Goal: Task Accomplishment & Management: Manage account settings

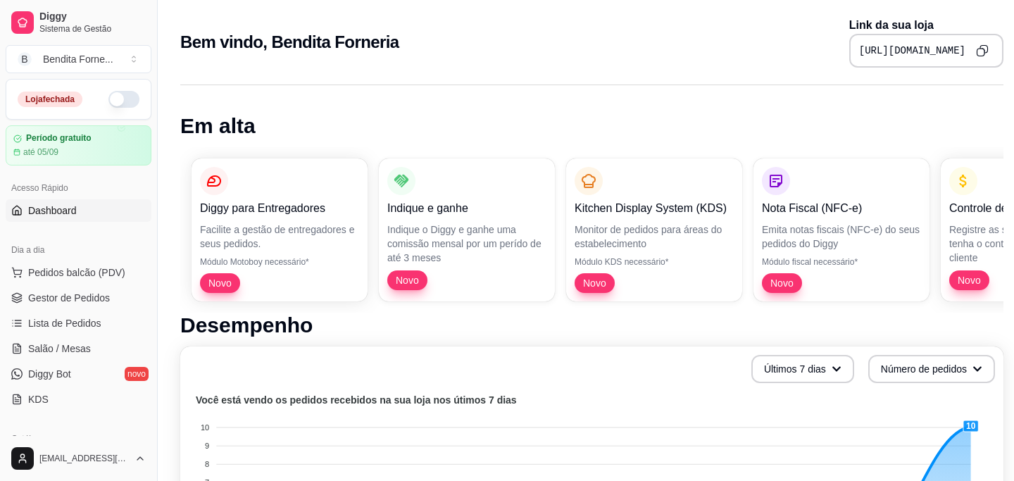
click at [128, 101] on button "button" at bounding box center [123, 99] width 31 height 17
click at [68, 296] on span "Gestor de Pedidos" at bounding box center [69, 298] width 82 height 14
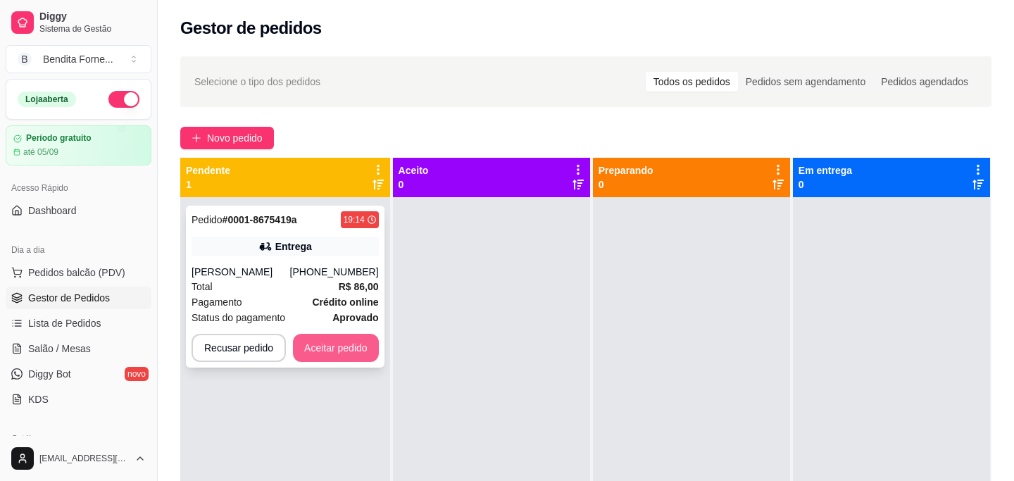
click at [352, 356] on button "Aceitar pedido" at bounding box center [336, 348] width 86 height 28
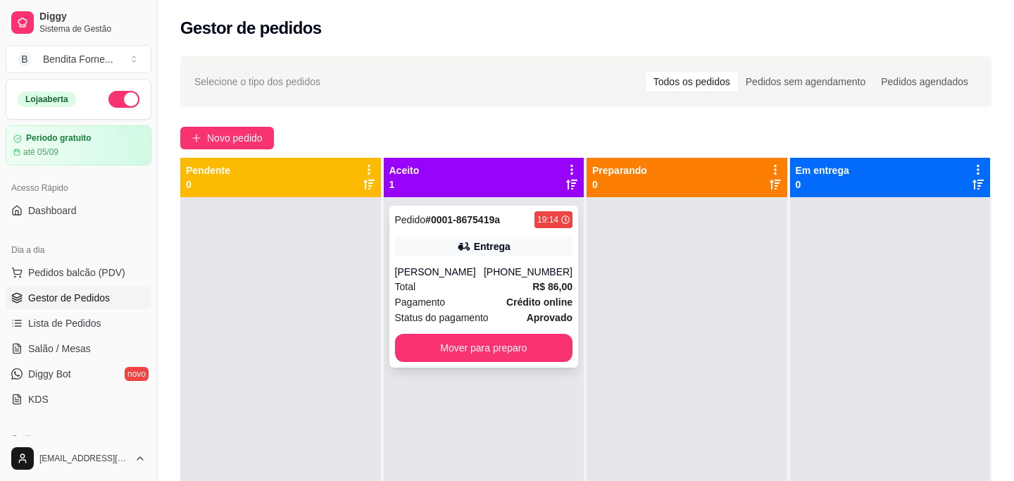
click at [480, 288] on div "Total R$ 86,00" at bounding box center [484, 286] width 178 height 15
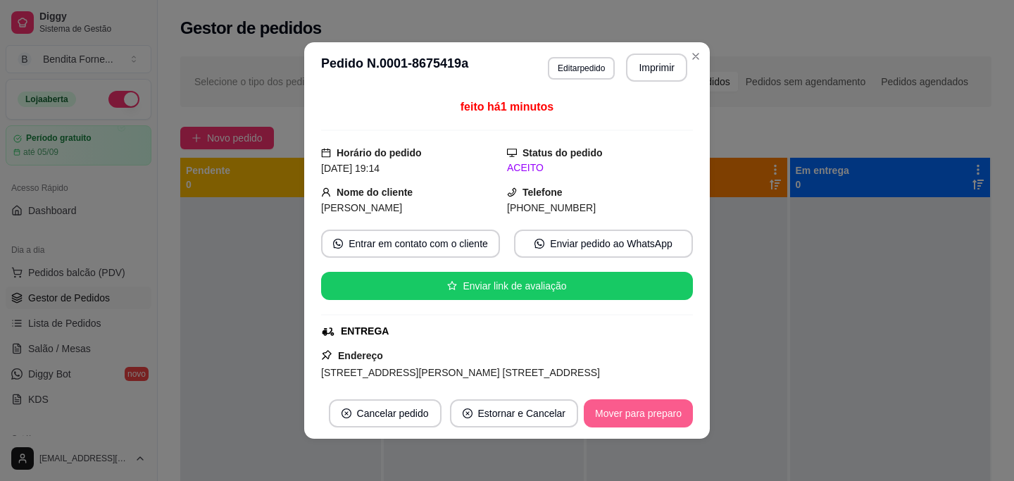
click at [644, 416] on button "Mover para preparo" at bounding box center [638, 413] width 109 height 28
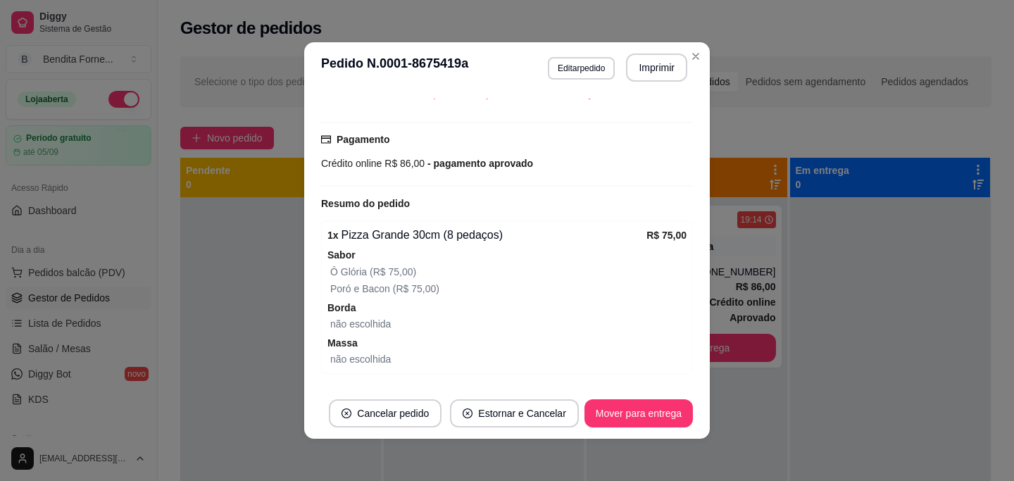
scroll to position [349, 0]
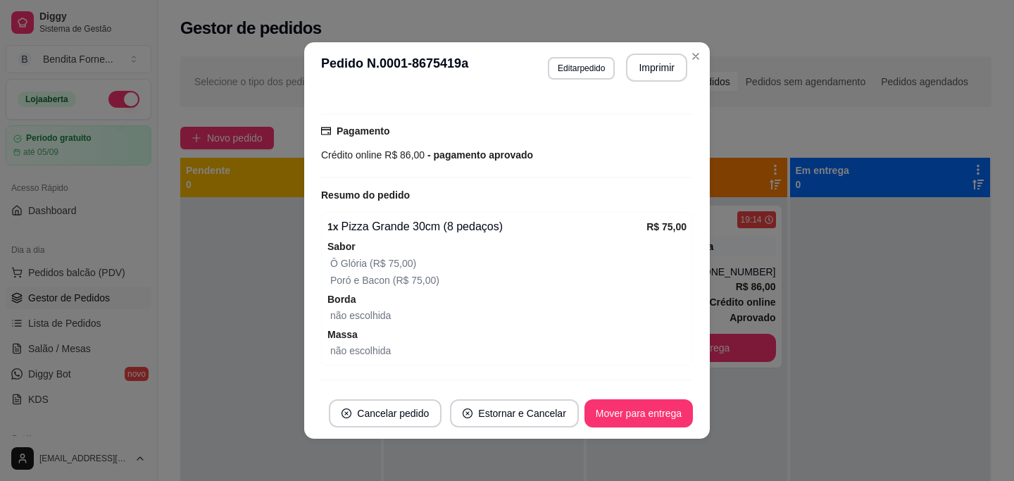
drag, startPoint x: 332, startPoint y: 260, endPoint x: 489, endPoint y: 286, distance: 159.2
click at [489, 286] on div "Sabor Ô Glória (R$ 75,00) Poró e Bacon (R$ 75,00)" at bounding box center [507, 263] width 359 height 51
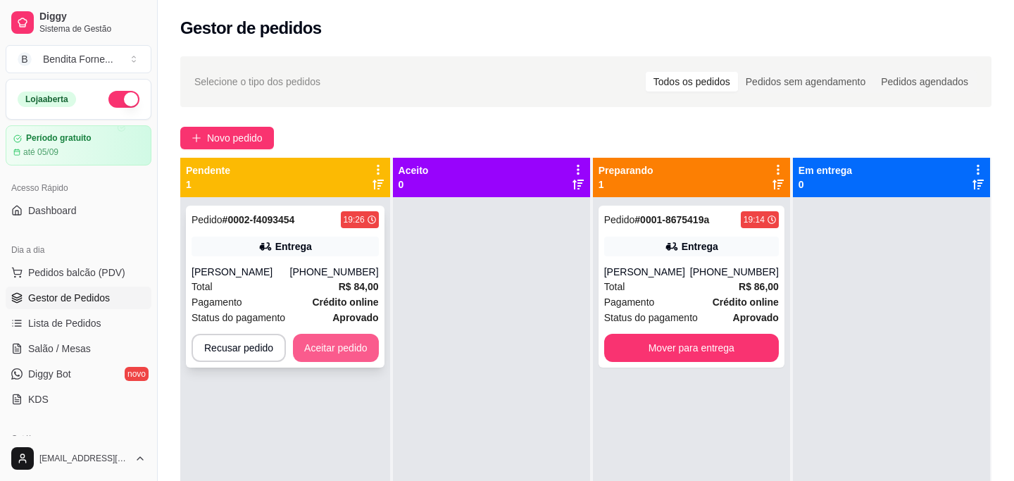
click at [350, 362] on button "Aceitar pedido" at bounding box center [336, 348] width 86 height 28
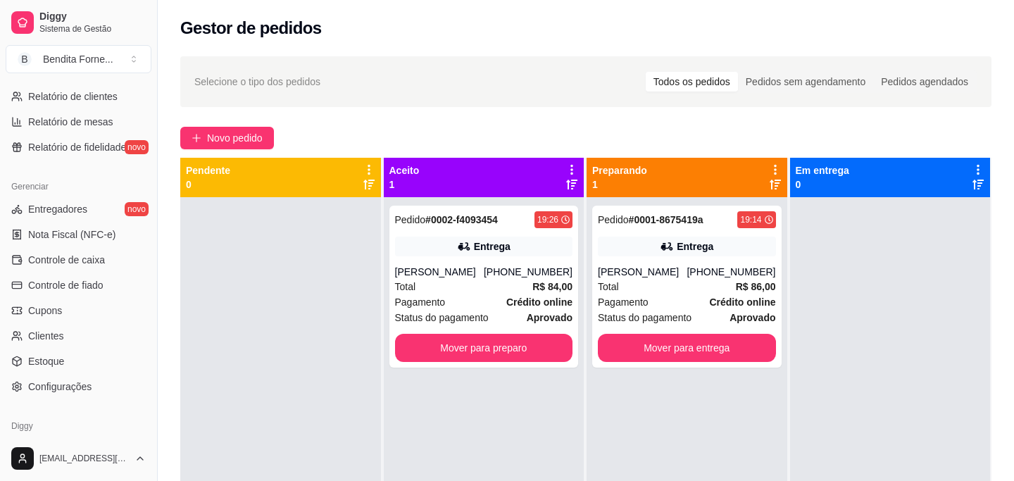
scroll to position [532, 0]
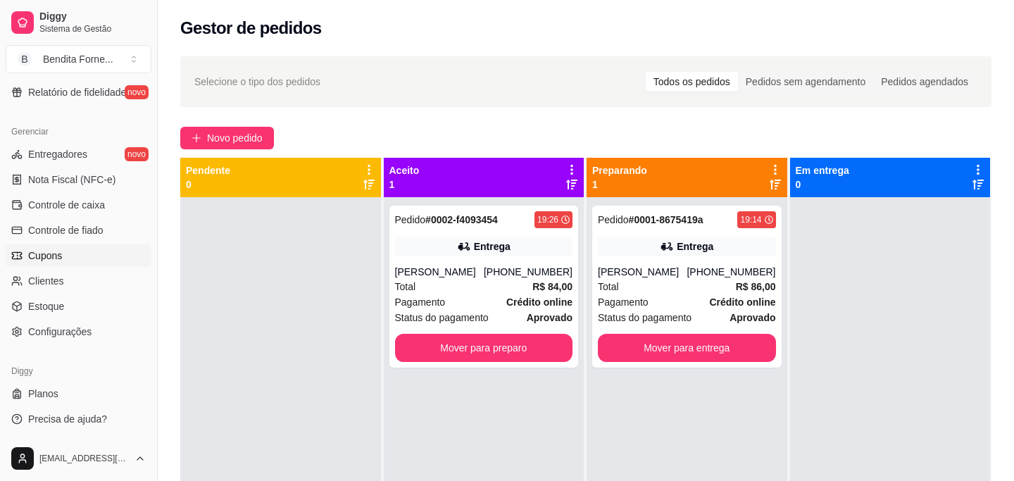
click at [64, 259] on link "Cupons" at bounding box center [79, 255] width 146 height 23
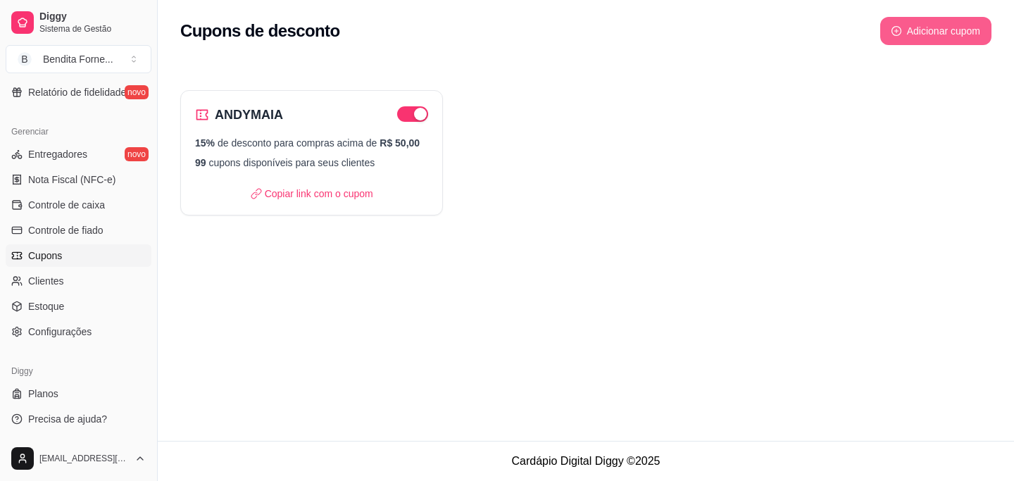
click at [971, 27] on button "Adicionar cupom" at bounding box center [935, 31] width 111 height 28
select select "FIXED_VALUE"
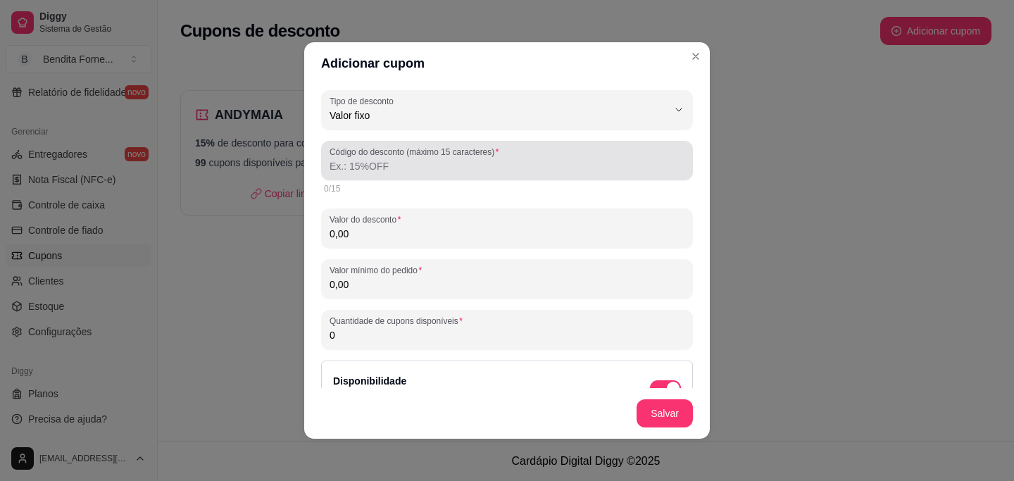
click at [450, 153] on label "Código do desconto (máximo 15 caracteres)" at bounding box center [417, 152] width 174 height 12
click at [450, 159] on input "Código do desconto (máximo 15 caracteres)" at bounding box center [507, 166] width 355 height 14
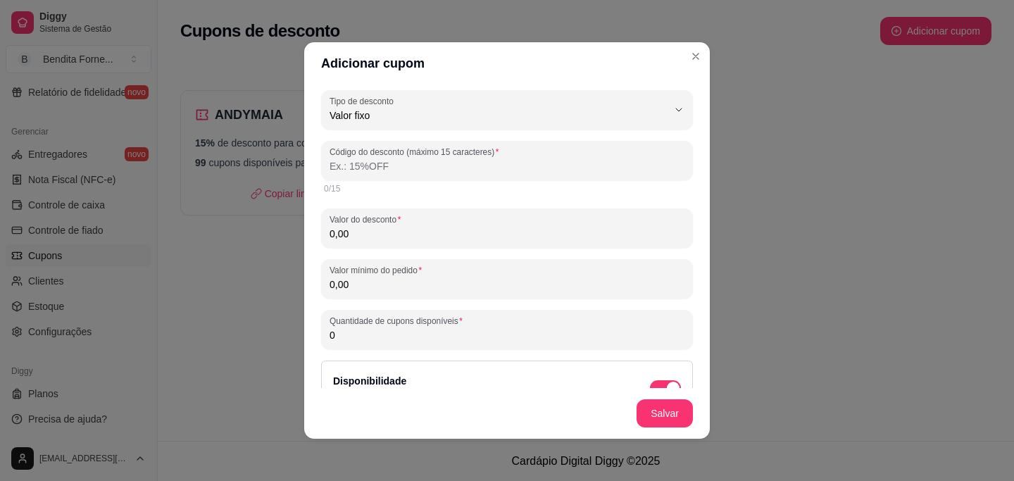
click at [423, 238] on input "0,00" at bounding box center [507, 234] width 355 height 14
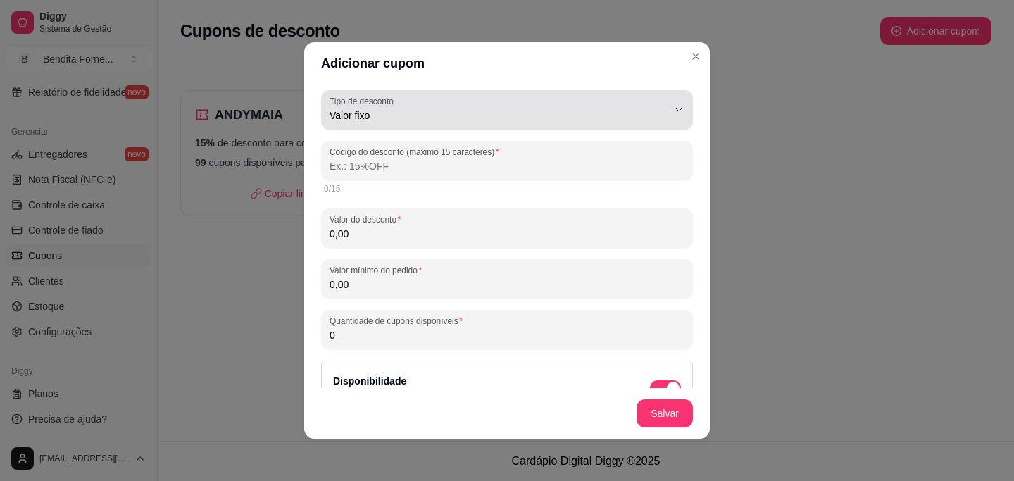
click at [492, 116] on span "Valor fixo" at bounding box center [499, 115] width 338 height 14
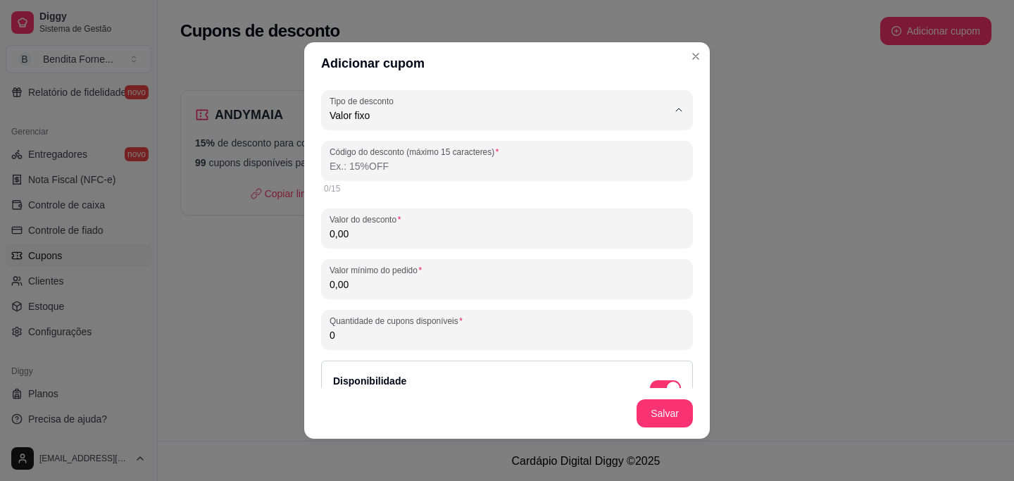
click at [401, 176] on span "Porcentagem" at bounding box center [500, 172] width 322 height 13
type input "PERCENTAGE"
select select "PERCENTAGE"
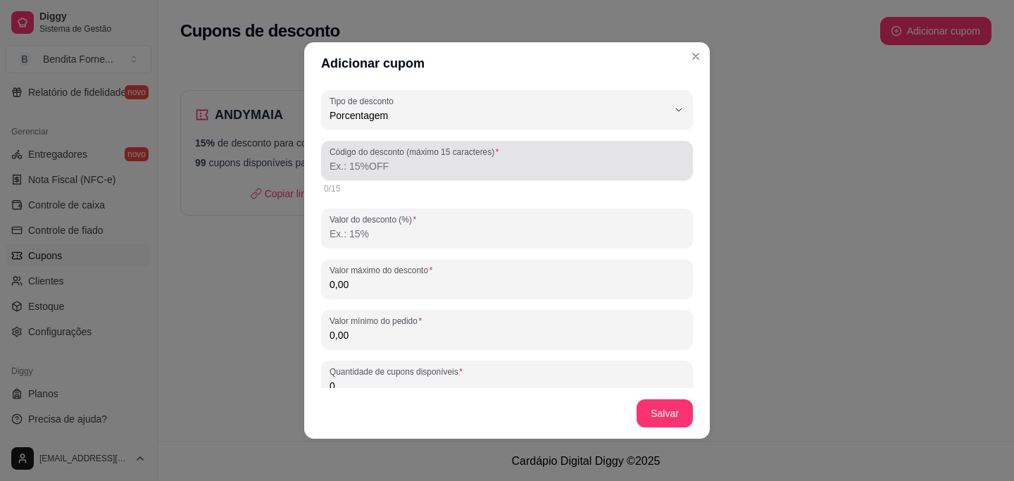
click at [398, 161] on input "Código do desconto (máximo 15 caracteres)" at bounding box center [507, 166] width 355 height 14
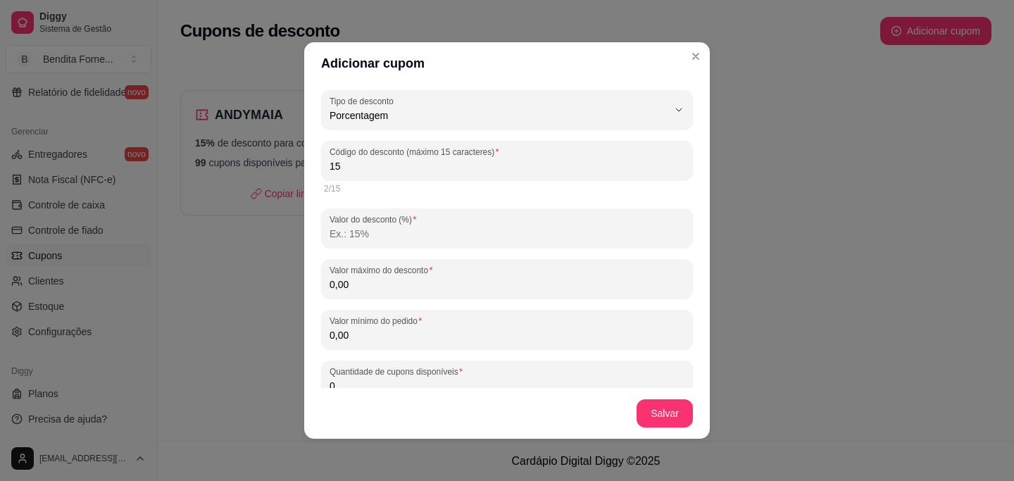
type input "1"
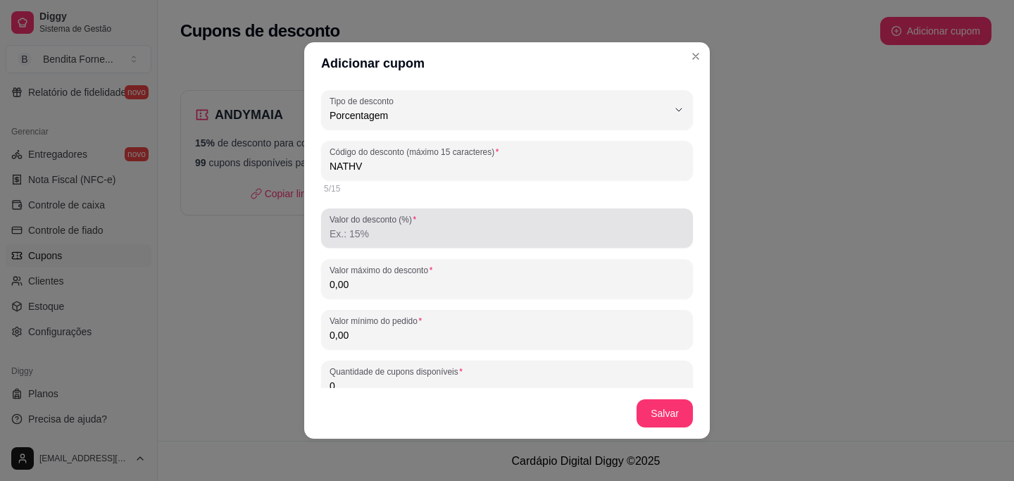
type input "NATHV"
click at [380, 237] on input "Valor do desconto (%)" at bounding box center [507, 234] width 355 height 14
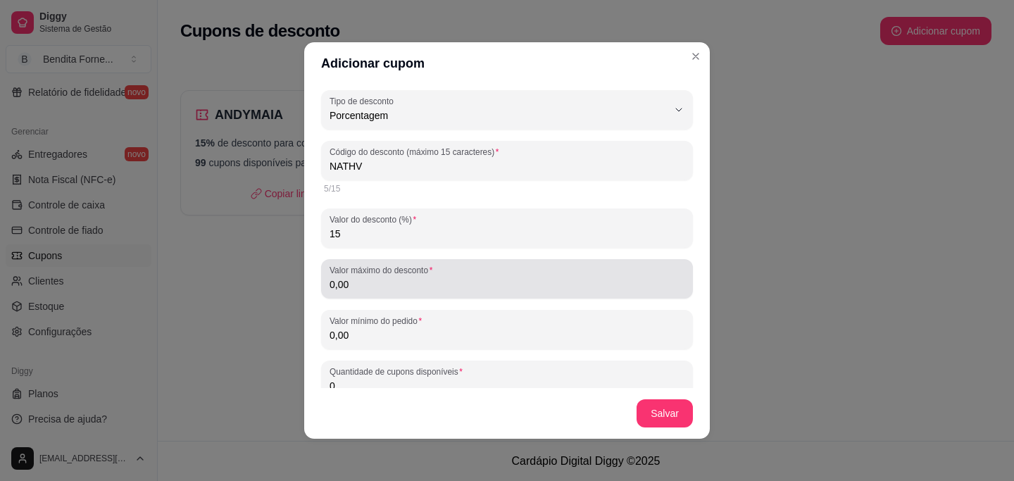
type input "15"
click at [451, 287] on input "0,00" at bounding box center [507, 285] width 355 height 14
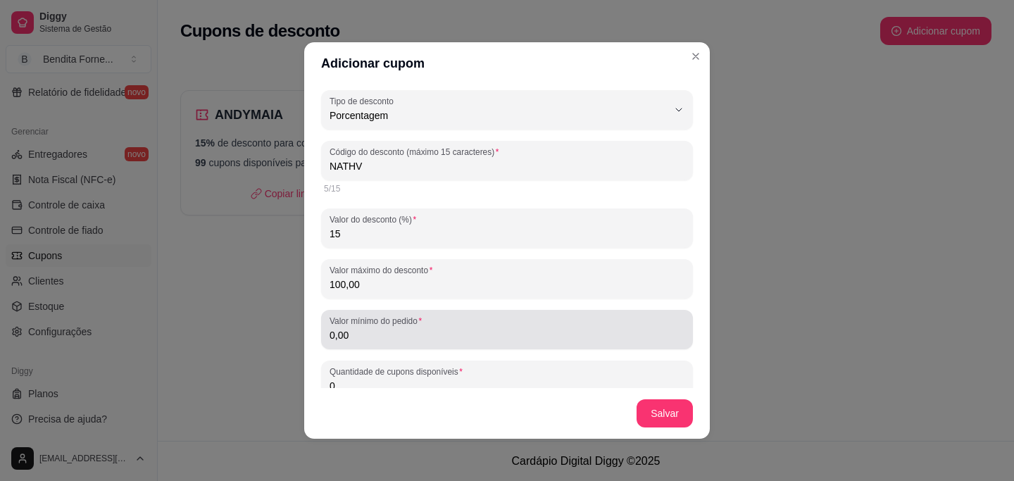
type input "100,00"
click at [475, 341] on input "0,00" at bounding box center [507, 335] width 355 height 14
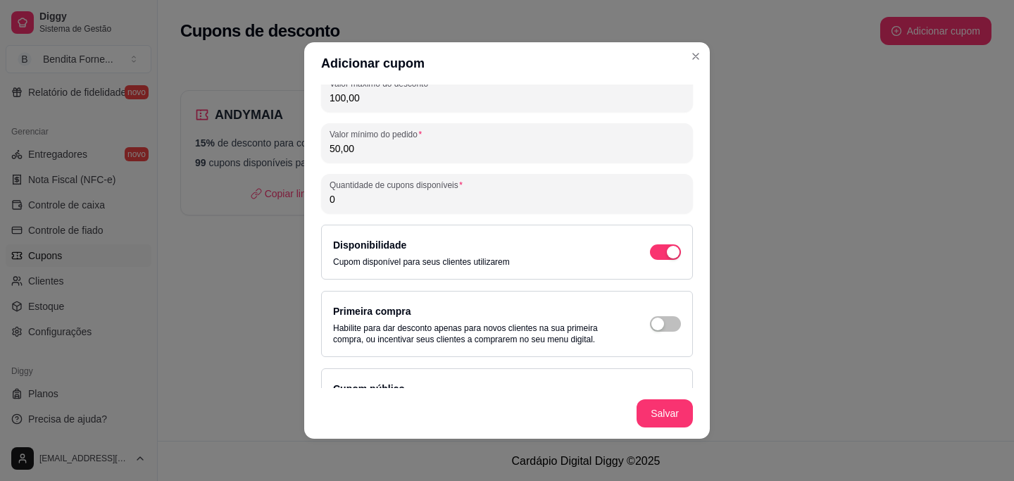
scroll to position [192, 0]
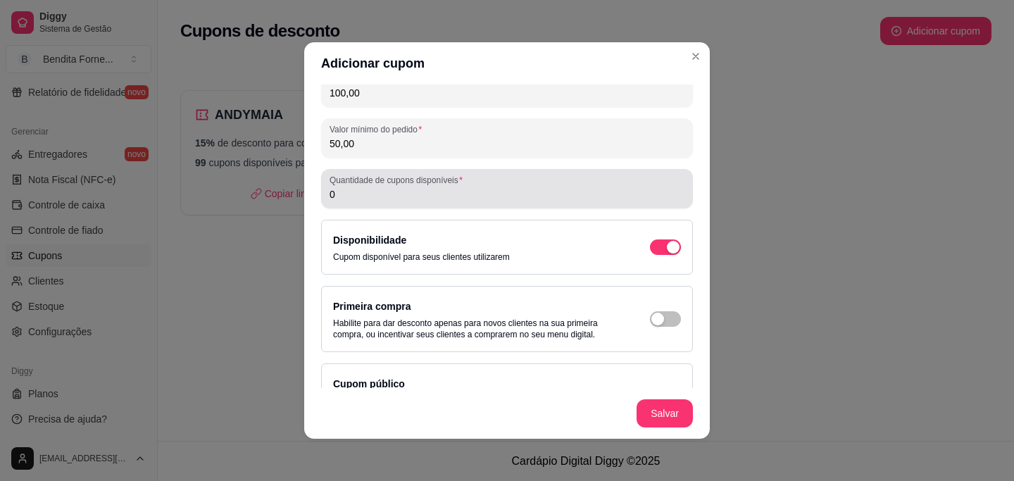
type input "50,00"
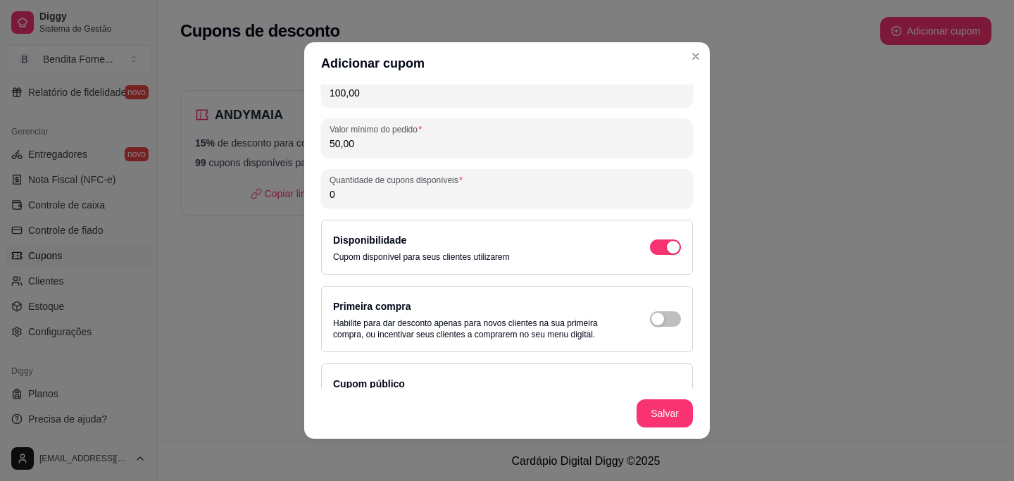
click at [451, 199] on input "0" at bounding box center [507, 194] width 355 height 14
type input "0"
type input "100"
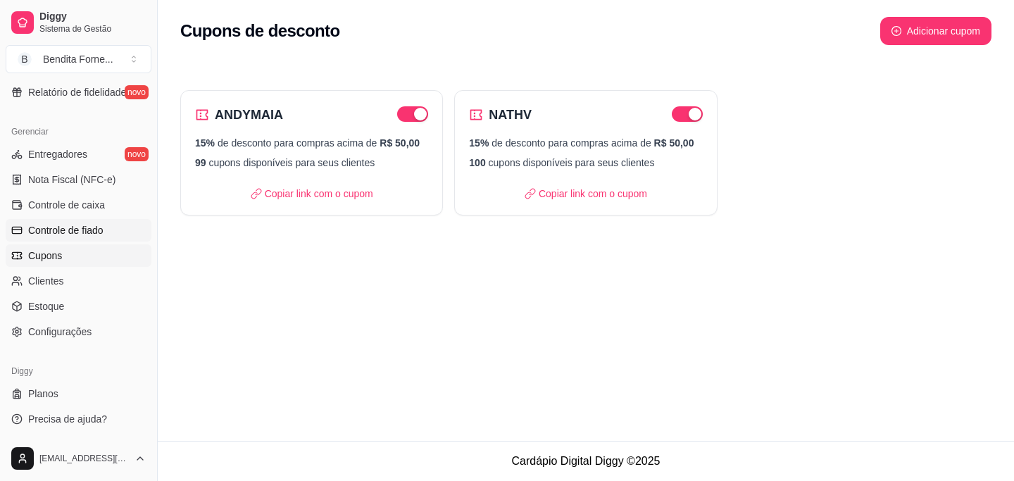
click at [80, 223] on span "Controle de fiado" at bounding box center [65, 230] width 75 height 14
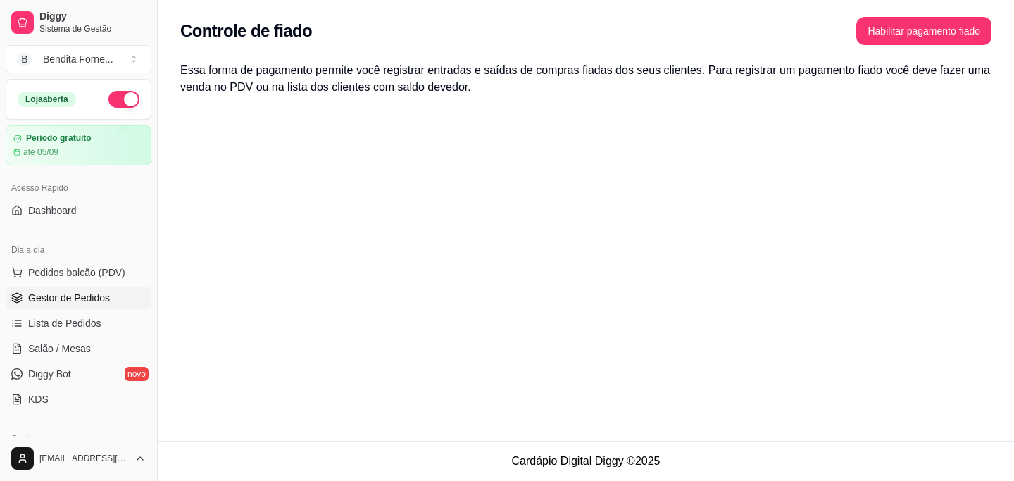
click at [90, 301] on span "Gestor de Pedidos" at bounding box center [69, 298] width 82 height 14
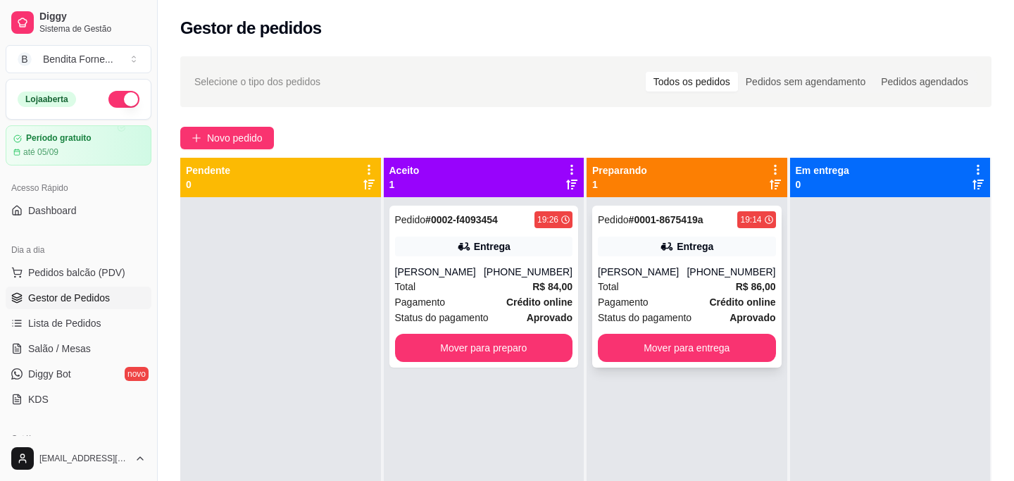
click at [706, 271] on div "[PHONE_NUMBER]" at bounding box center [731, 272] width 89 height 14
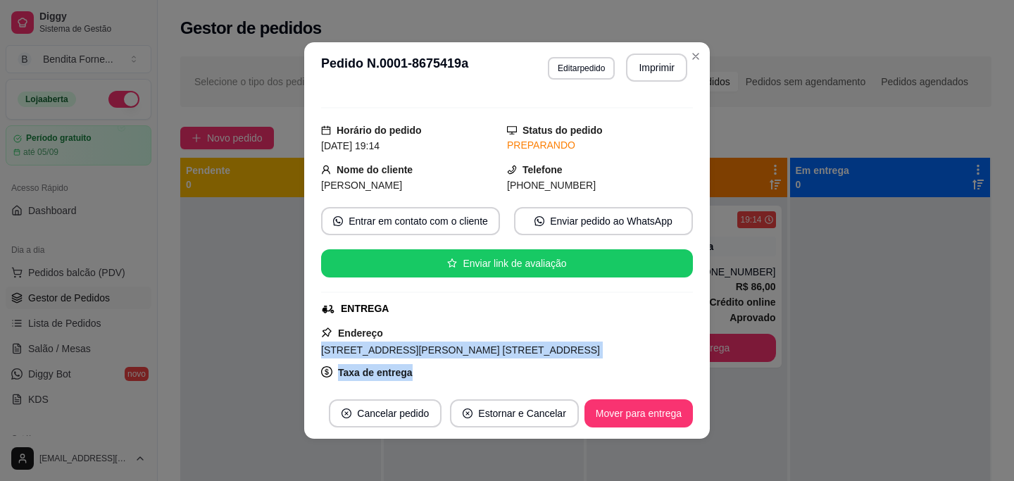
scroll to position [28, 0]
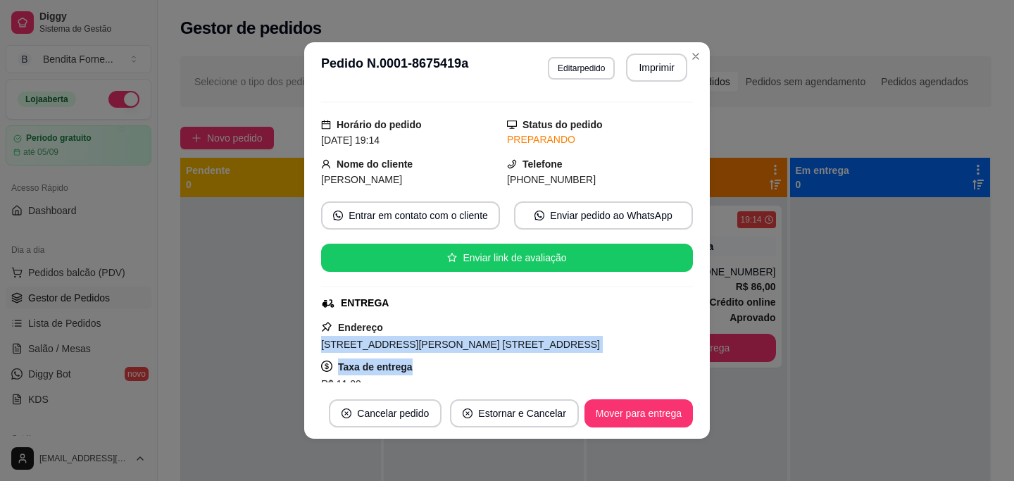
drag, startPoint x: 323, startPoint y: 372, endPoint x: 561, endPoint y: 347, distance: 239.4
click at [561, 347] on span "[STREET_ADDRESS][PERSON_NAME] [STREET_ADDRESS]" at bounding box center [460, 344] width 279 height 11
copy span "[STREET_ADDRESS][PERSON_NAME] 364, [GEOGRAPHIC_DATA] I"
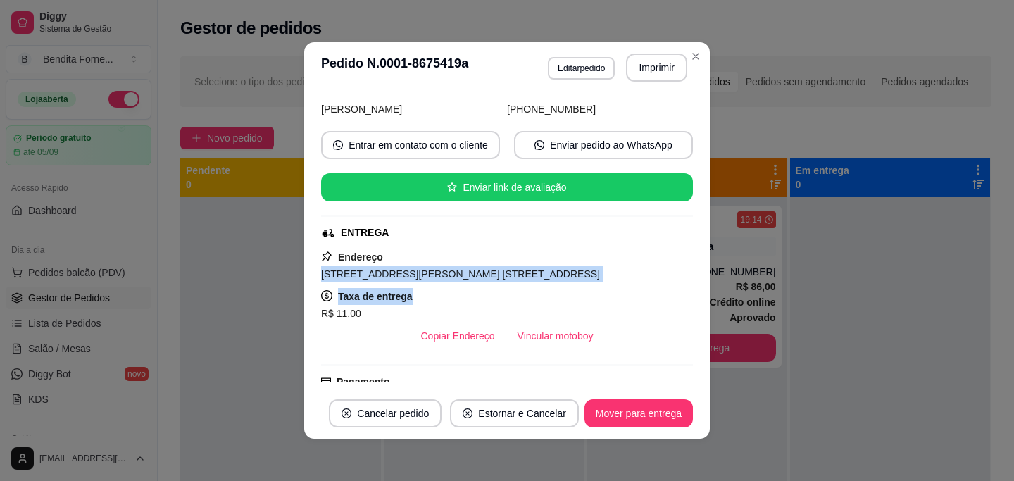
scroll to position [100, 0]
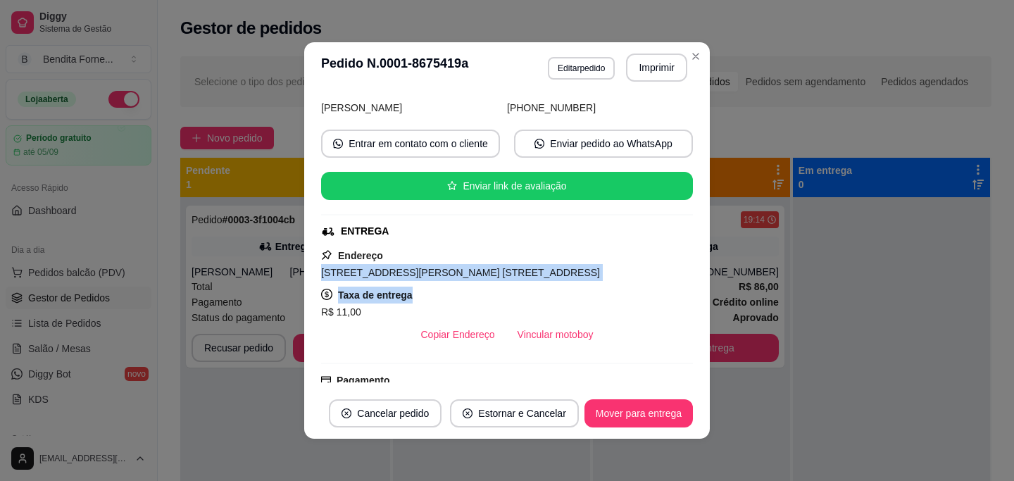
copy span "[STREET_ADDRESS][PERSON_NAME] 364, [GEOGRAPHIC_DATA] I"
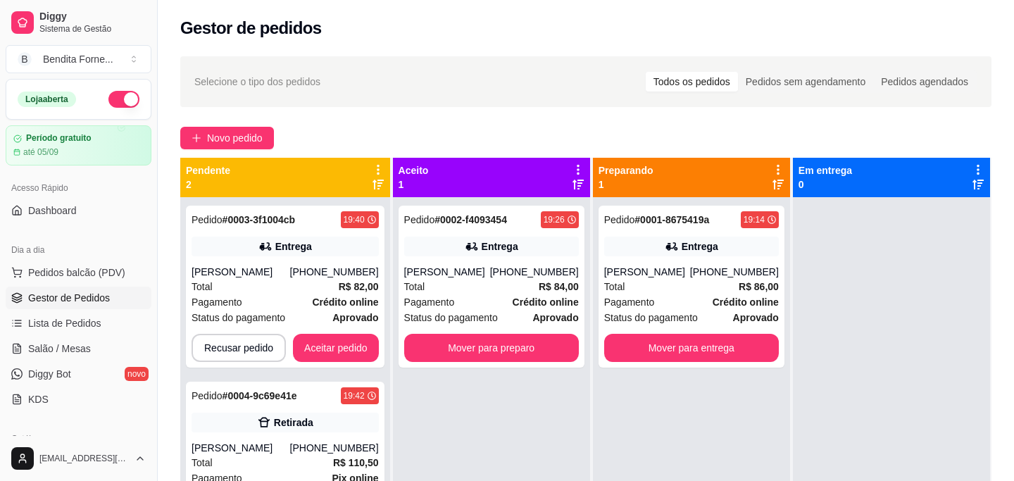
scroll to position [39, 0]
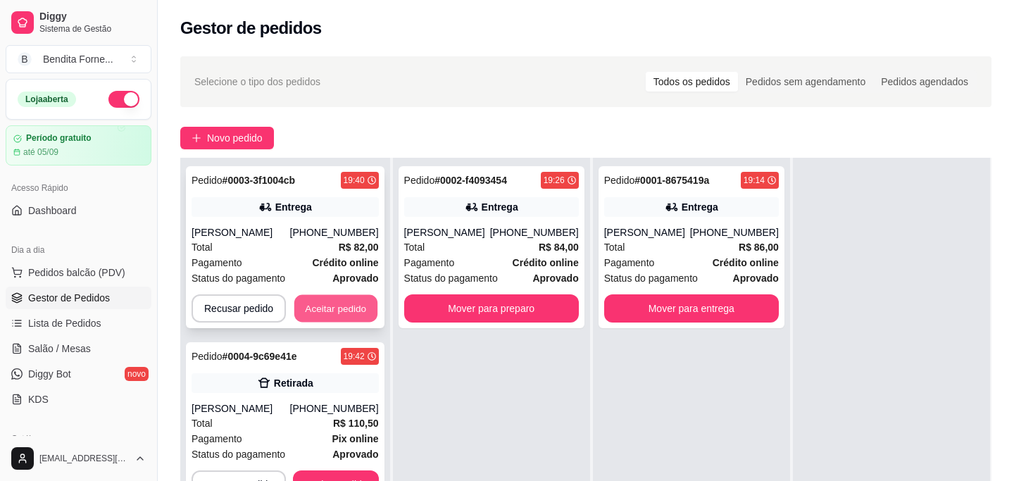
click at [350, 306] on button "Aceitar pedido" at bounding box center [335, 308] width 83 height 27
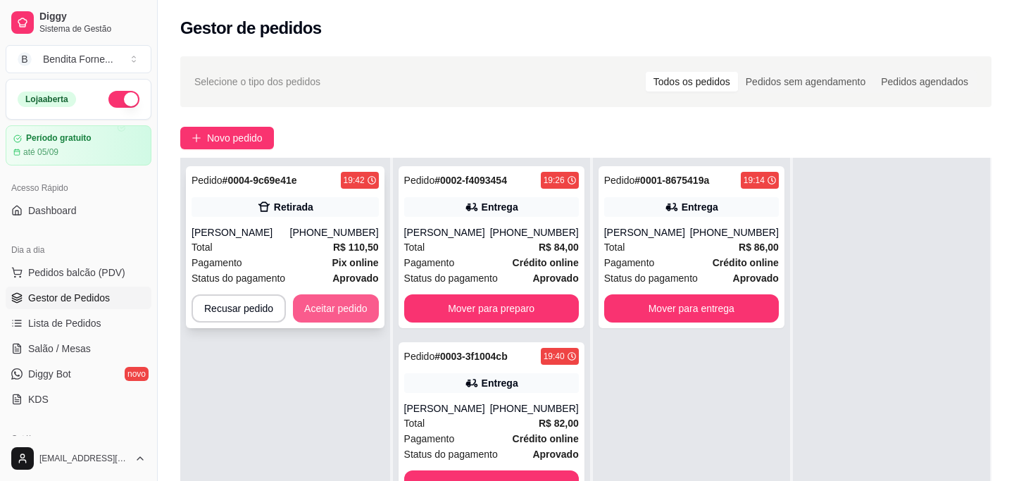
click at [348, 310] on button "Aceitar pedido" at bounding box center [336, 308] width 86 height 28
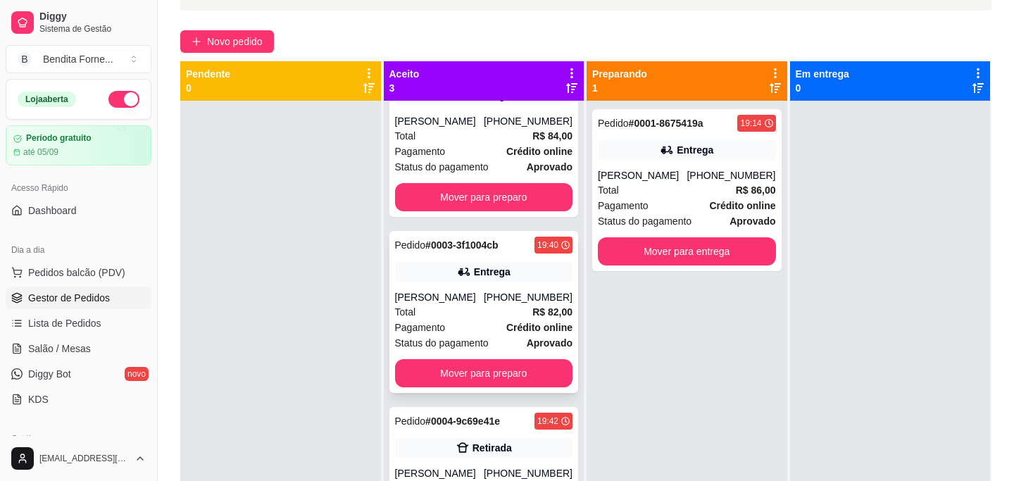
scroll to position [75, 0]
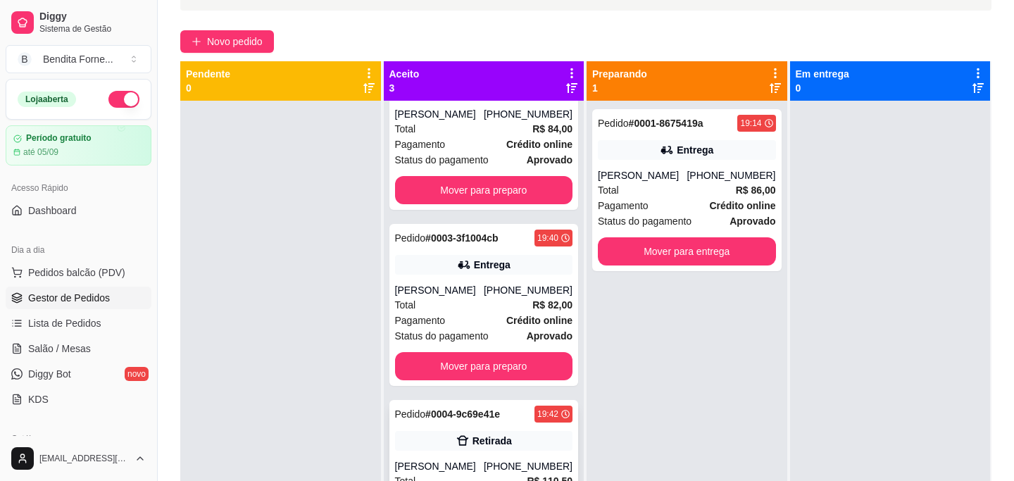
click at [494, 441] on div "Retirada" at bounding box center [492, 441] width 39 height 14
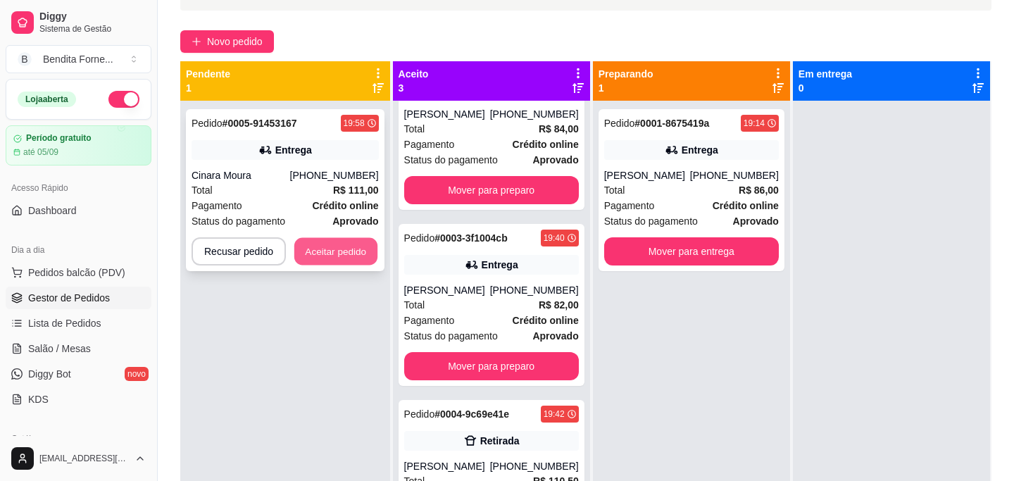
click at [353, 255] on button "Aceitar pedido" at bounding box center [335, 251] width 83 height 27
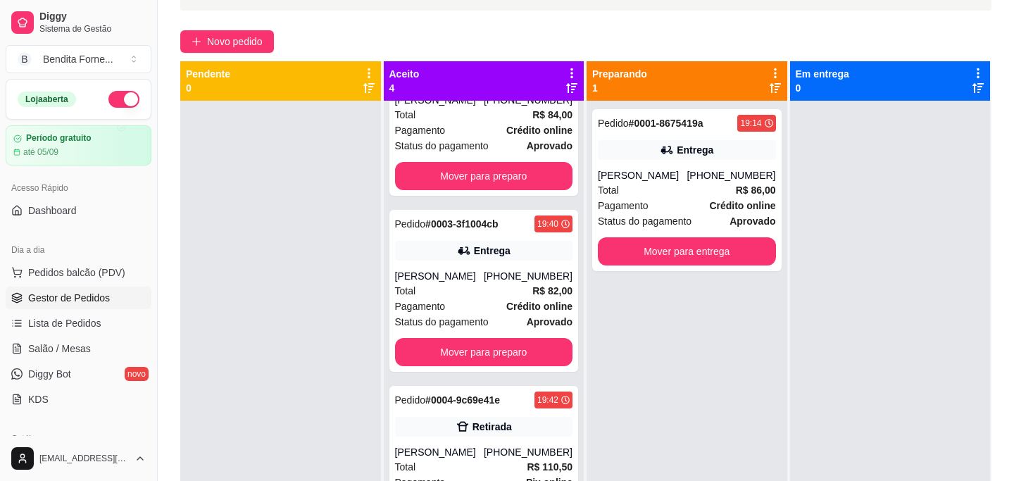
scroll to position [39, 0]
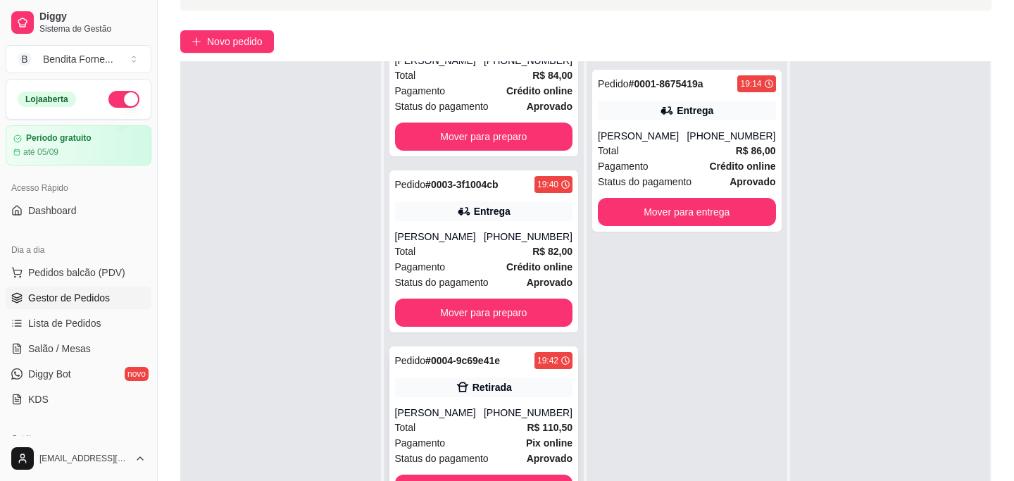
click at [482, 451] on div "Pagamento Pix online" at bounding box center [484, 442] width 178 height 15
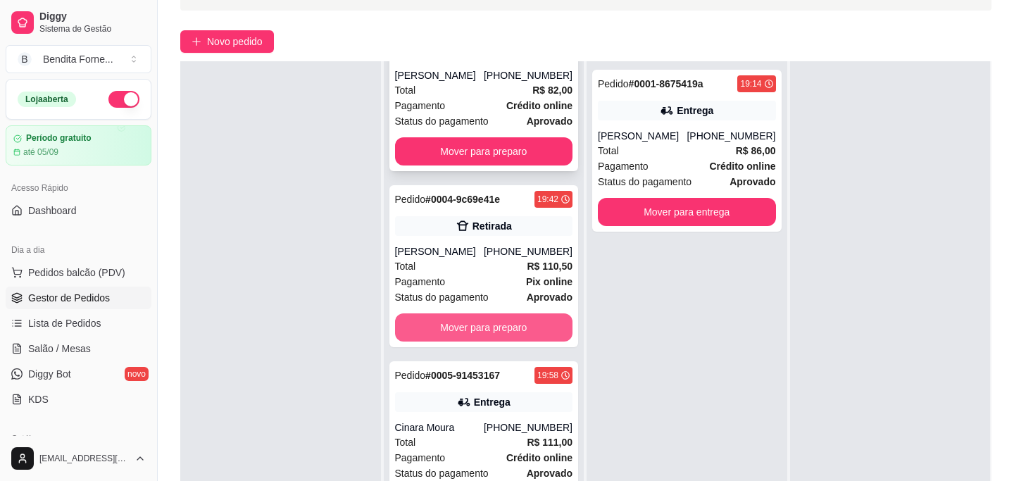
scroll to position [251, 0]
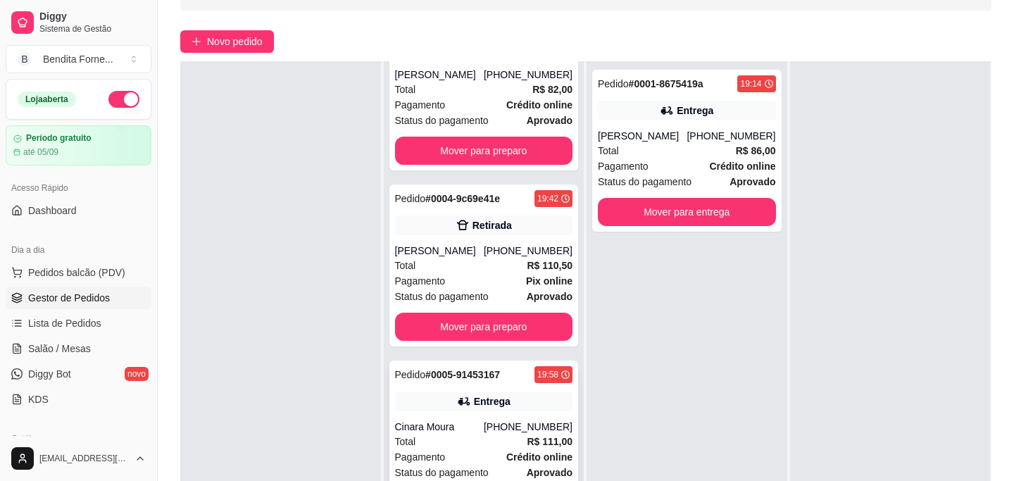
click at [478, 437] on div "Total R$ 111,00" at bounding box center [484, 441] width 178 height 15
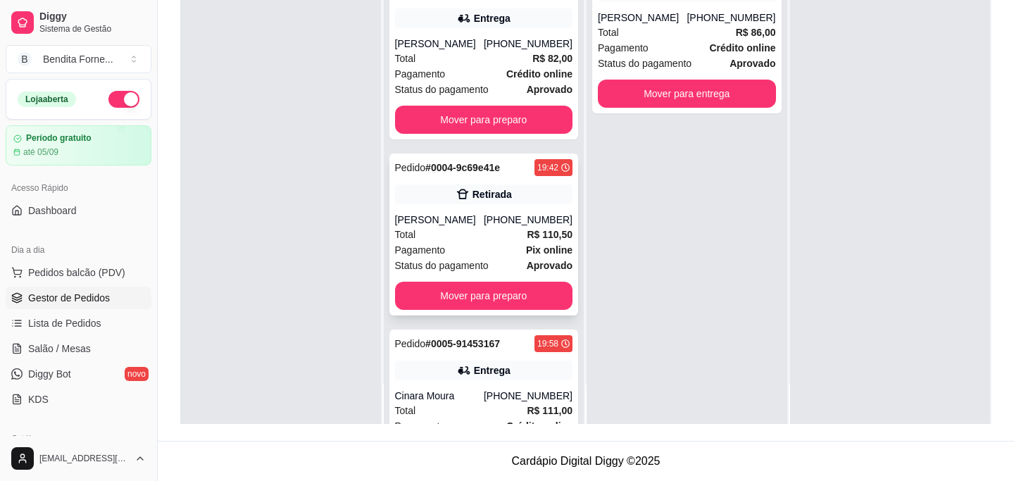
scroll to position [142, 0]
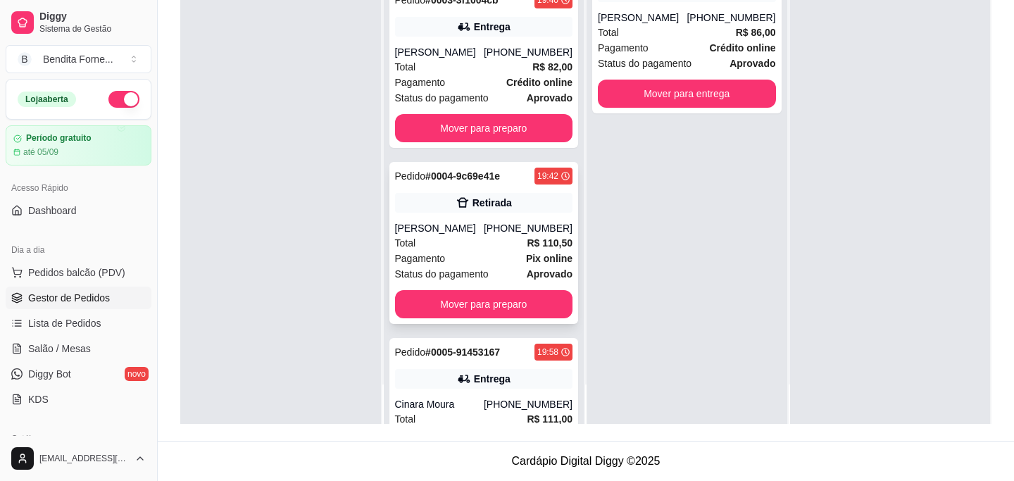
click at [478, 251] on div "Total R$ 110,50" at bounding box center [484, 242] width 178 height 15
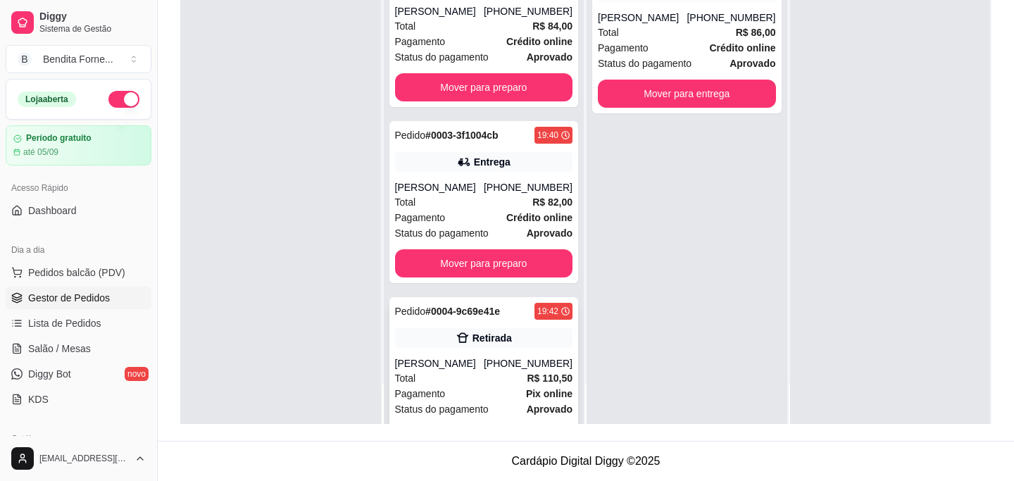
scroll to position [0, 0]
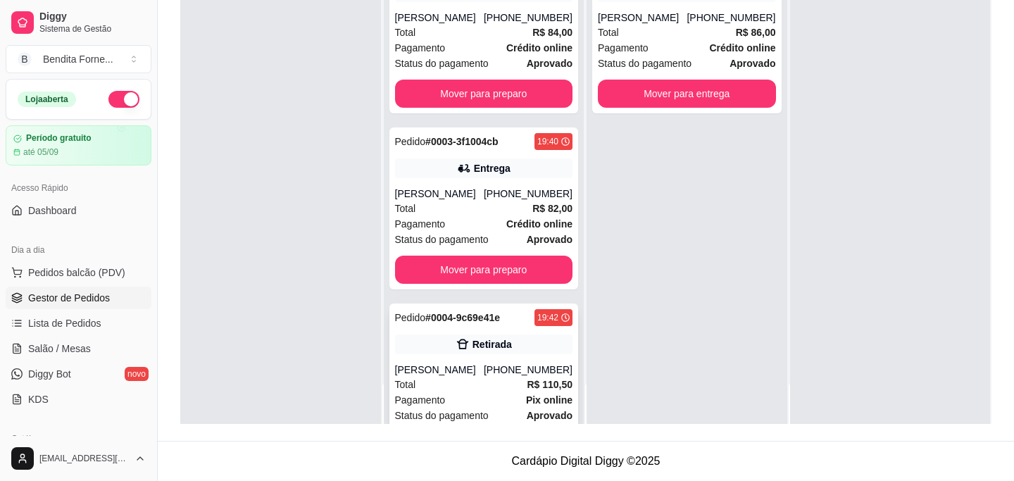
click at [488, 232] on div "Pagamento Crédito online" at bounding box center [484, 223] width 178 height 15
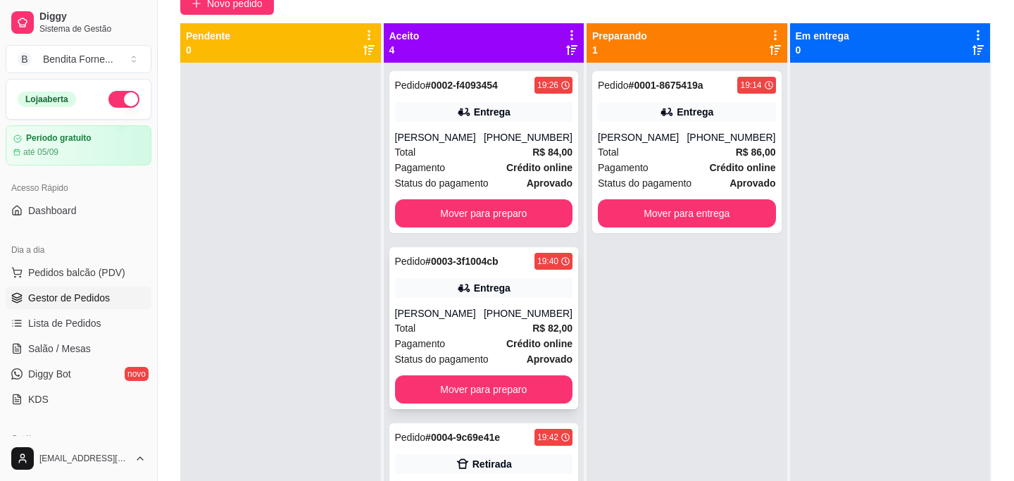
scroll to position [25, 0]
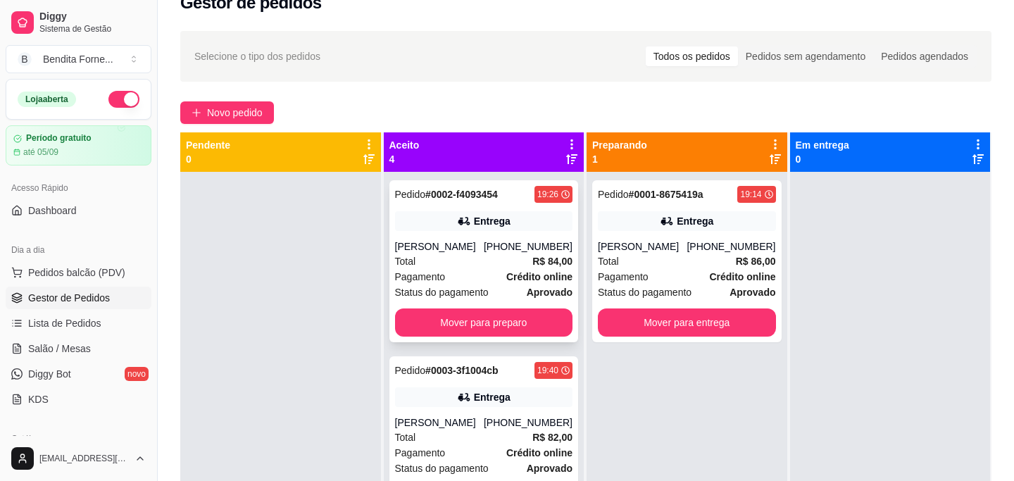
click at [478, 254] on div "[PERSON_NAME]" at bounding box center [439, 246] width 89 height 14
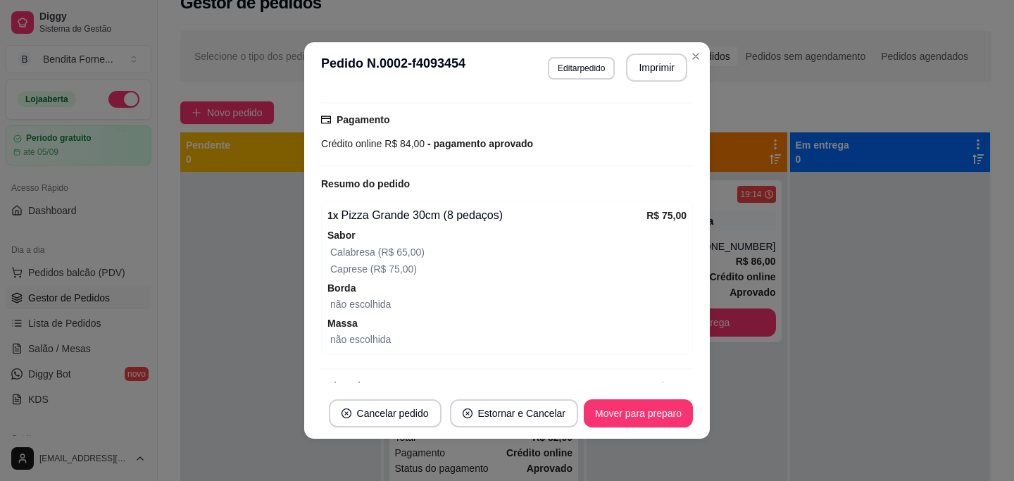
scroll to position [387, 0]
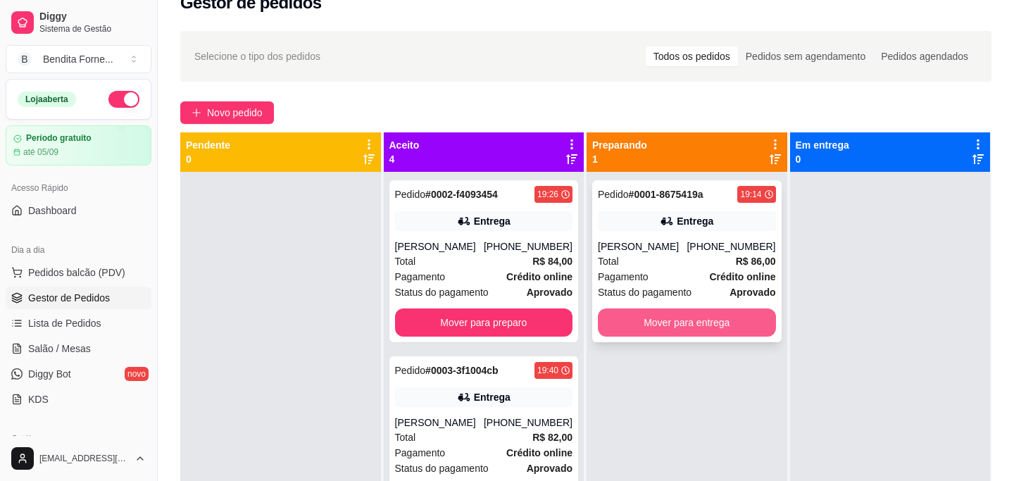
click at [711, 323] on button "Mover para entrega" at bounding box center [687, 322] width 178 height 28
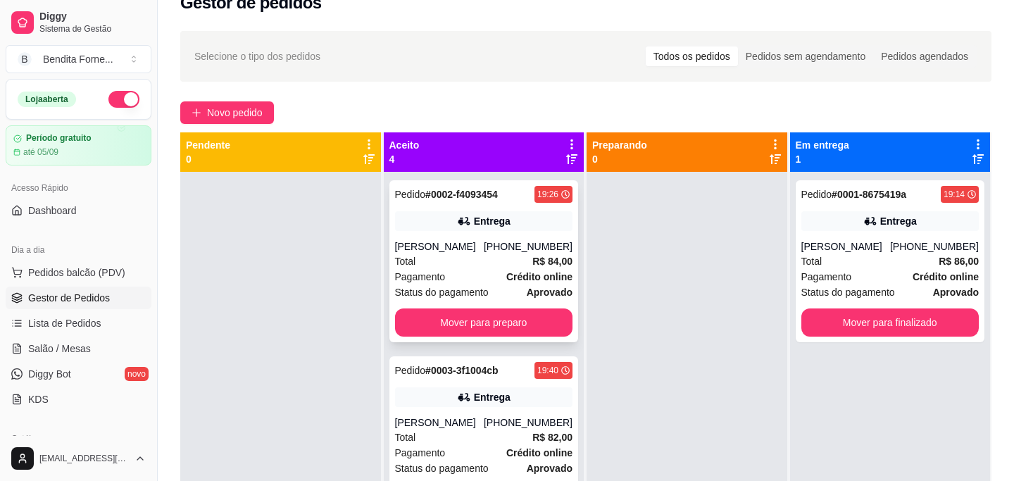
click at [483, 254] on div "[PERSON_NAME]" at bounding box center [439, 246] width 89 height 14
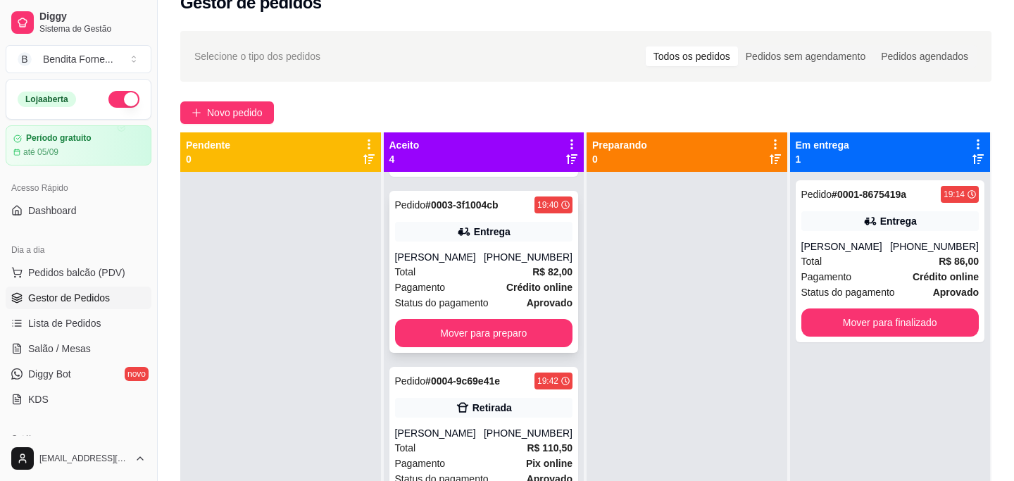
scroll to position [166, 0]
click at [499, 279] on div "Total R$ 82,00" at bounding box center [484, 270] width 178 height 15
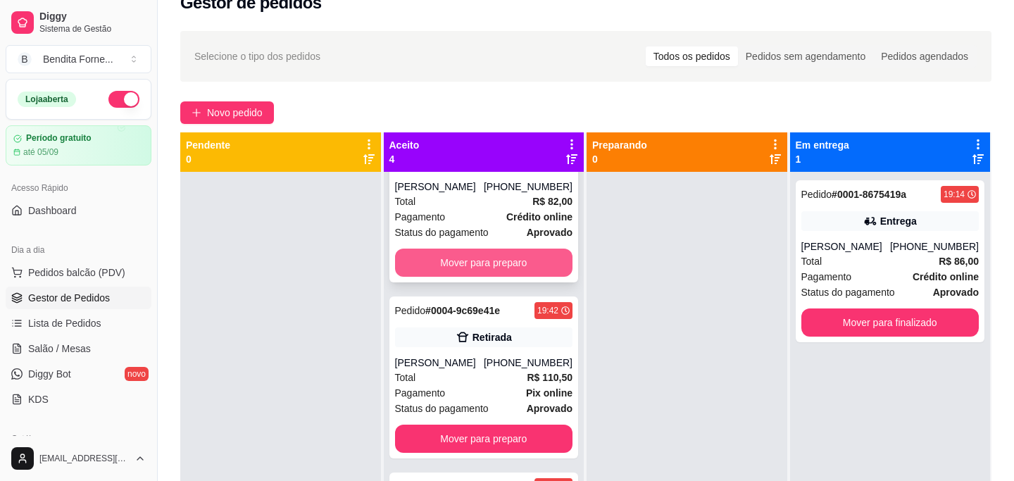
scroll to position [251, 0]
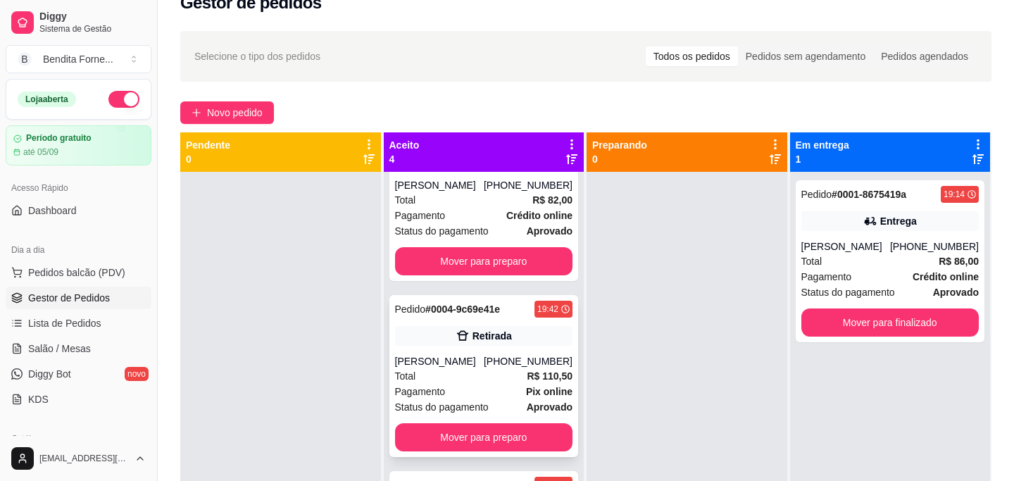
click at [480, 389] on div "Pagamento Pix online" at bounding box center [484, 391] width 178 height 15
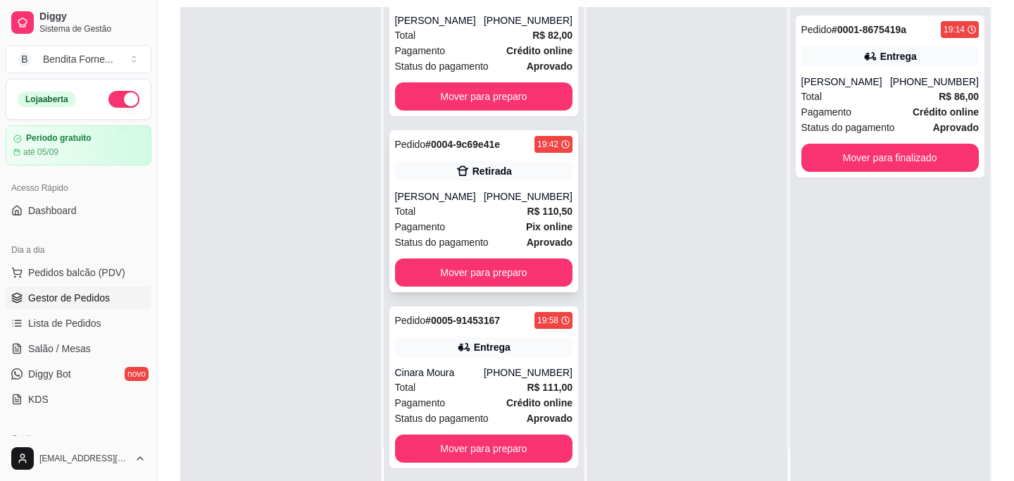
scroll to position [215, 0]
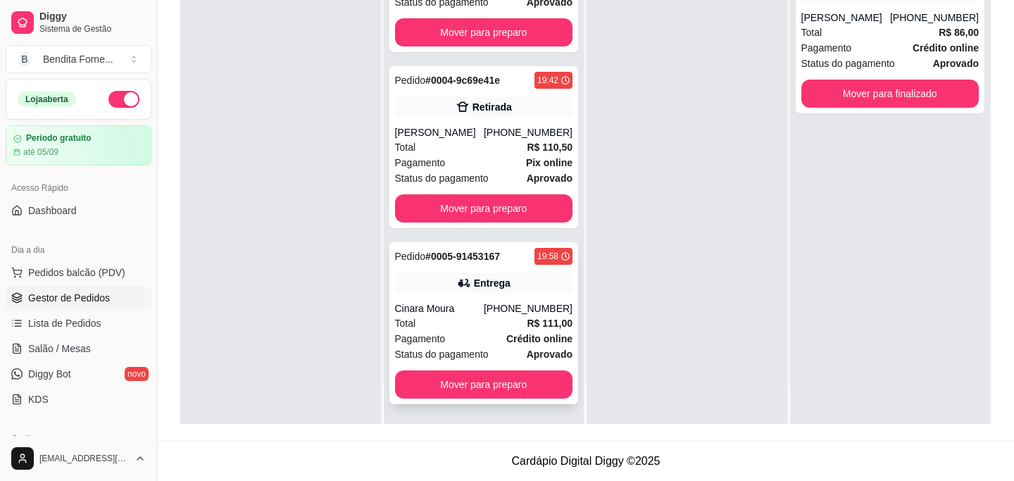
click at [456, 334] on div "Pagamento Crédito online" at bounding box center [484, 338] width 178 height 15
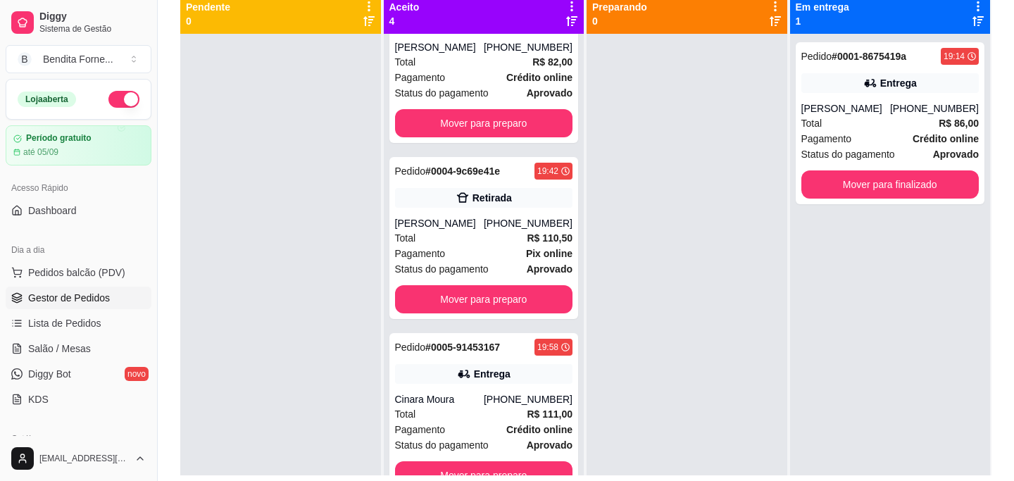
scroll to position [116, 0]
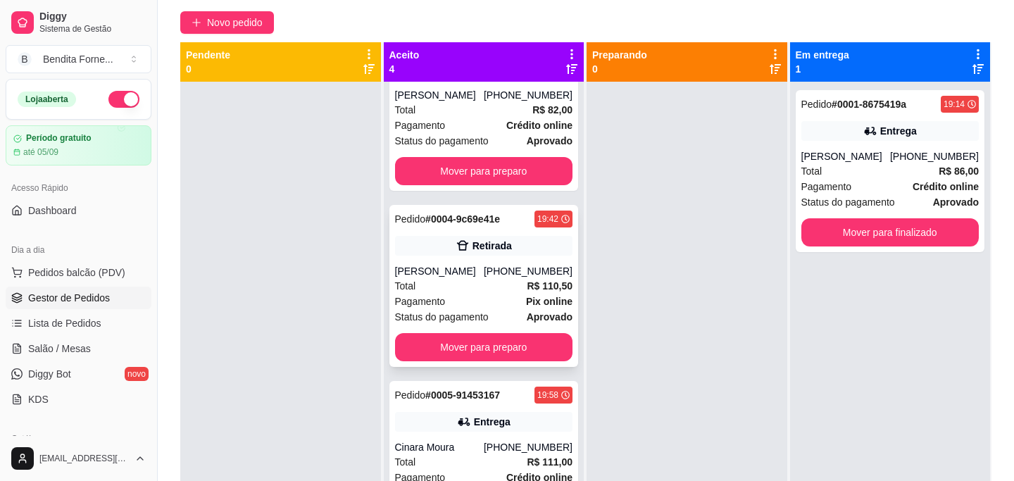
click at [470, 290] on div "Total R$ 110,50" at bounding box center [484, 285] width 178 height 15
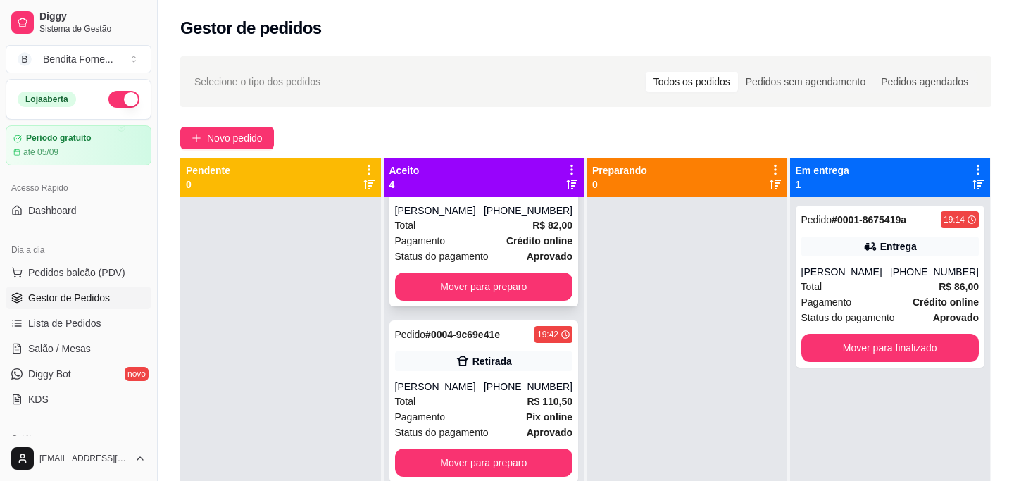
drag, startPoint x: 596, startPoint y: 258, endPoint x: 556, endPoint y: 251, distance: 40.8
click at [585, 258] on div "Pendente 0 Aceito 4 Pedido # 0002-f4093454 19:26 Entrega [PERSON_NAME] [PHONE_N…" at bounding box center [585, 398] width 811 height 481
click at [530, 239] on strong "Crédito online" at bounding box center [539, 240] width 66 height 11
click at [480, 232] on div "Total R$ 82,00" at bounding box center [484, 225] width 178 height 15
click at [490, 282] on button "Mover para preparo" at bounding box center [484, 287] width 178 height 28
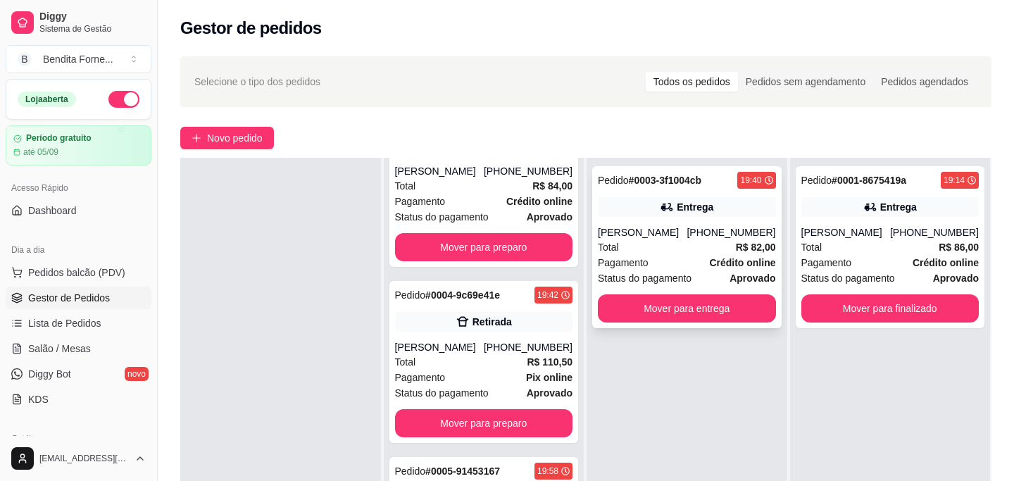
scroll to position [38, 0]
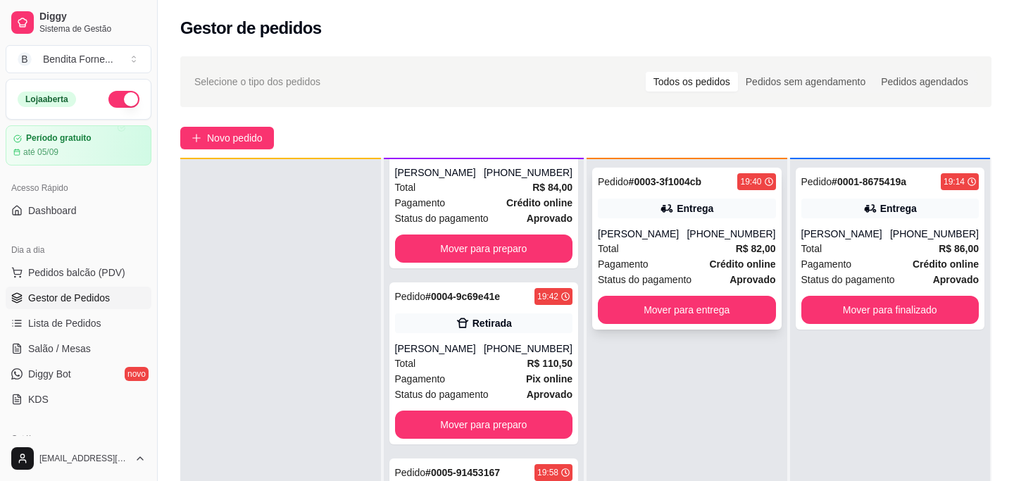
click at [706, 248] on div "Total R$ 82,00" at bounding box center [687, 248] width 178 height 15
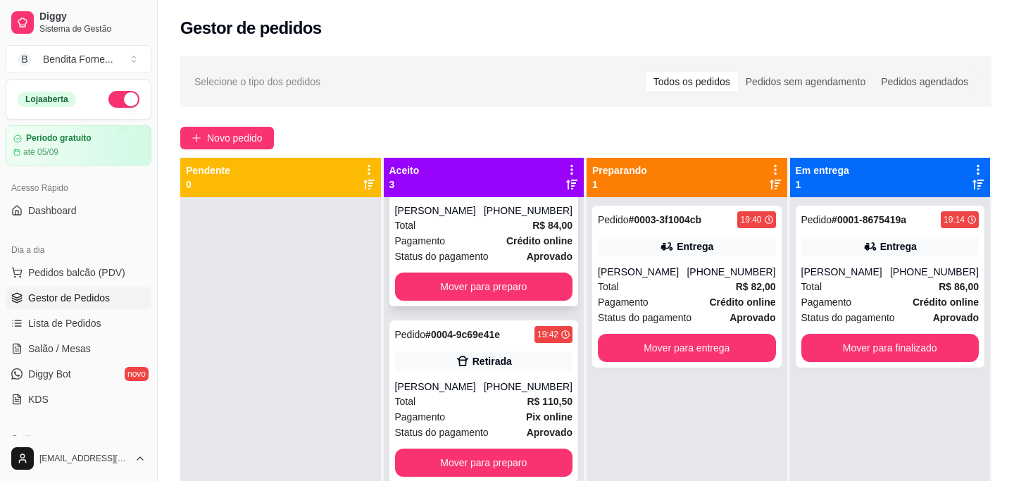
scroll to position [0, 0]
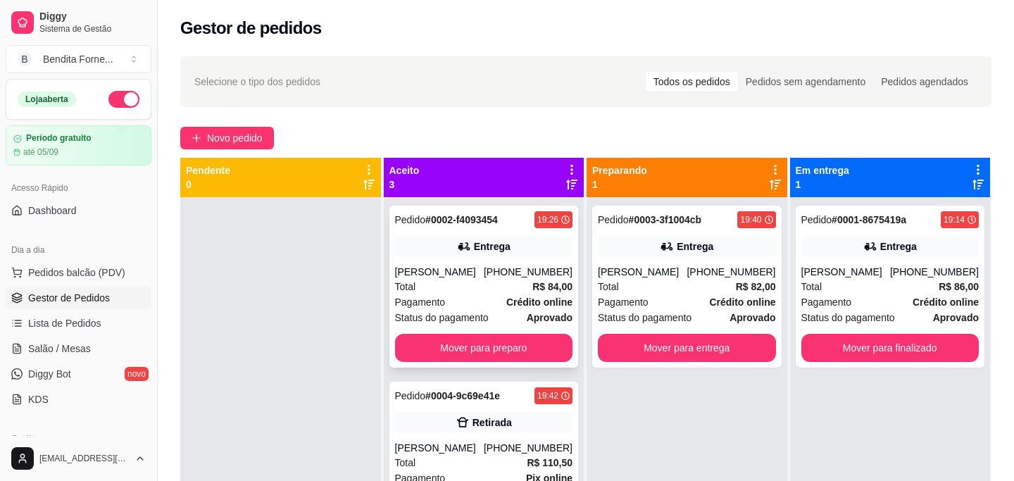
click at [465, 294] on div "Total R$ 84,00" at bounding box center [484, 286] width 178 height 15
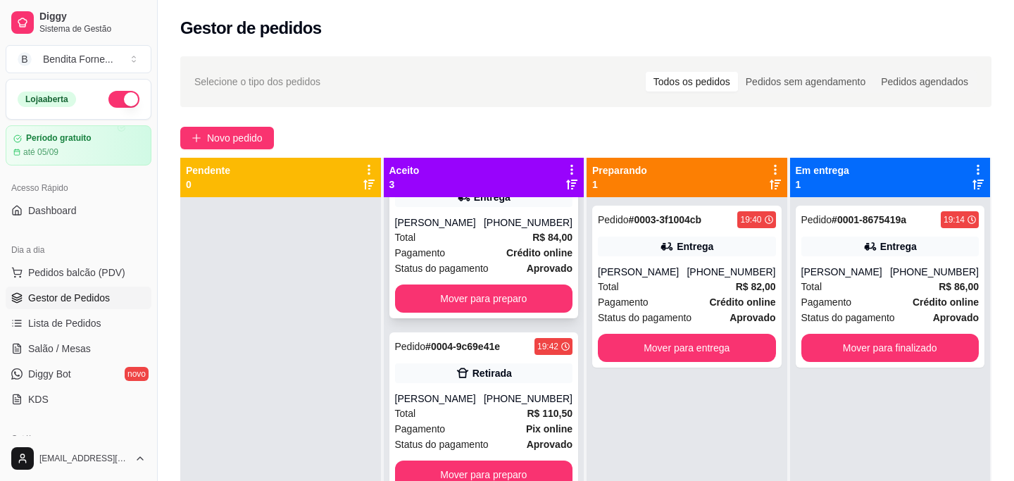
scroll to position [75, 0]
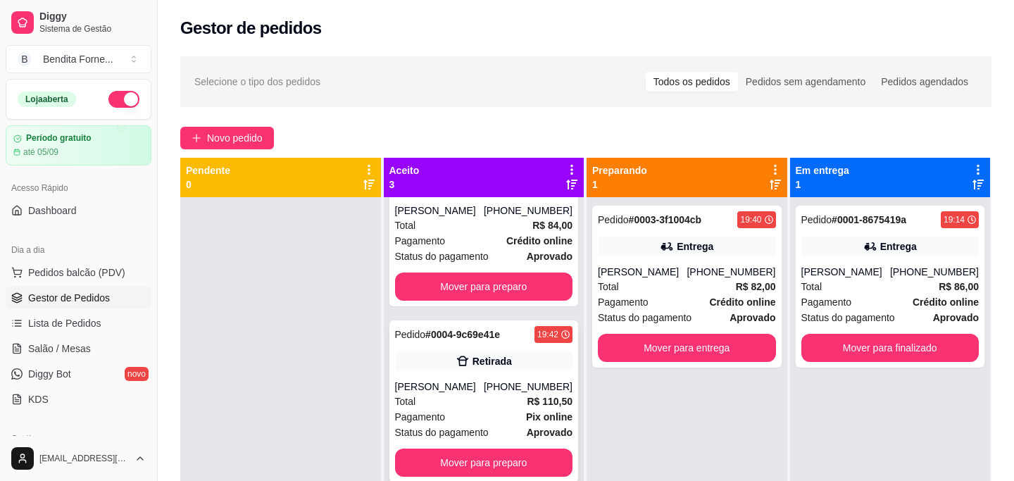
click at [473, 401] on div "Total R$ 110,50" at bounding box center [484, 401] width 178 height 15
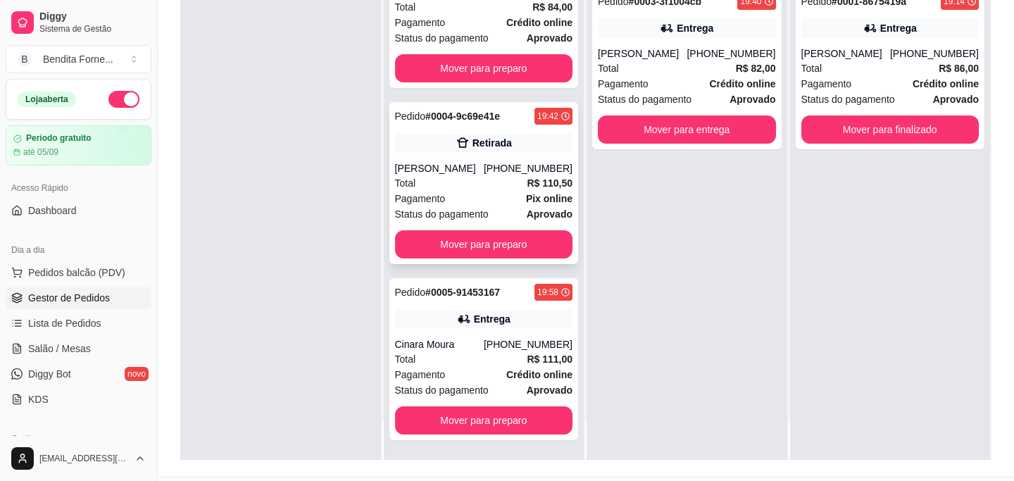
scroll to position [215, 0]
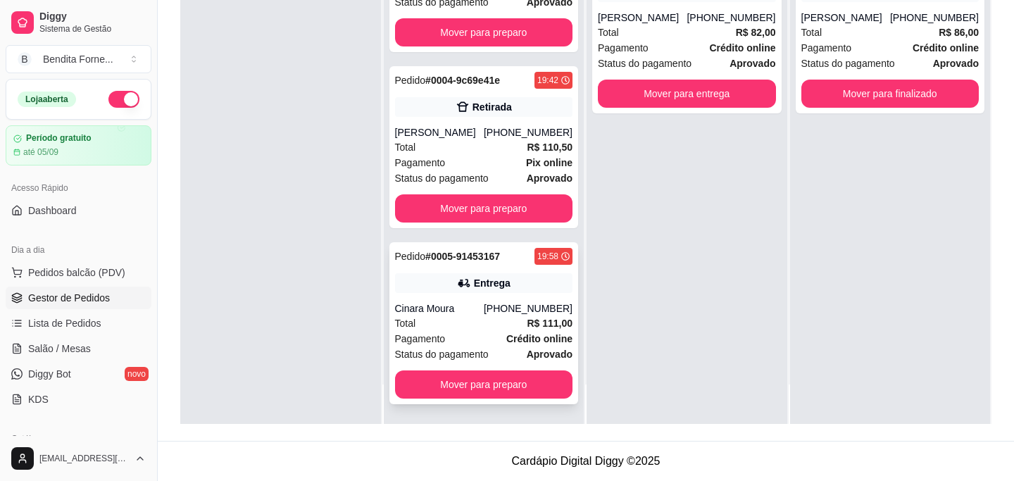
click at [466, 320] on div "Total R$ 111,00" at bounding box center [484, 323] width 178 height 15
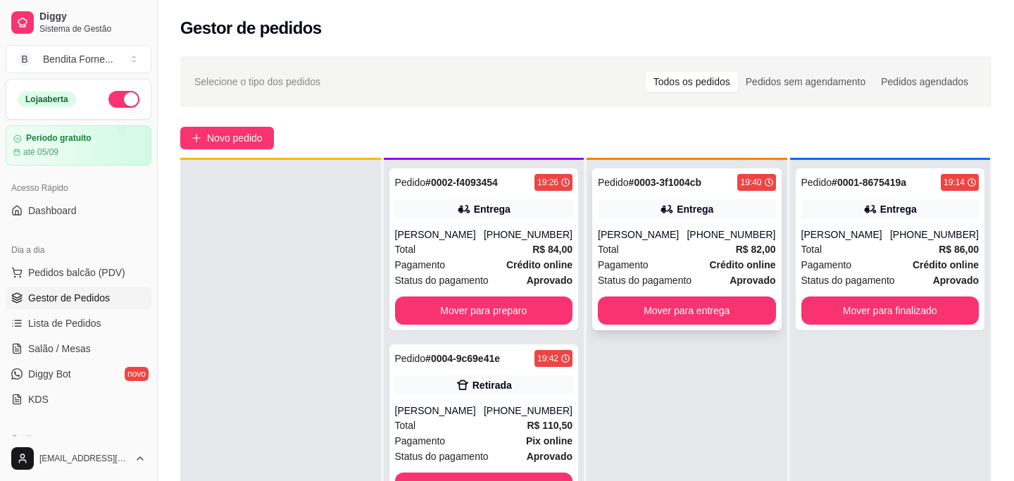
scroll to position [39, 0]
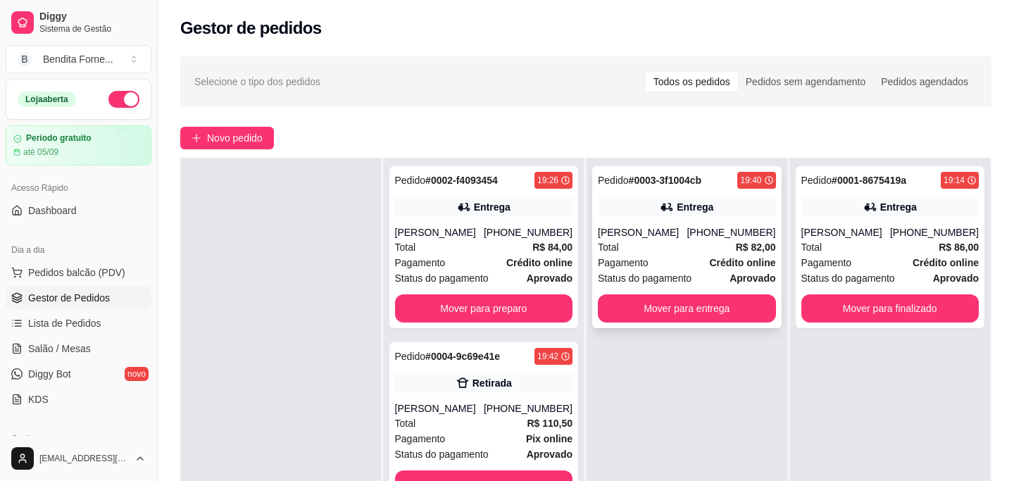
click at [682, 255] on div "Pagamento Crédito online" at bounding box center [687, 262] width 178 height 15
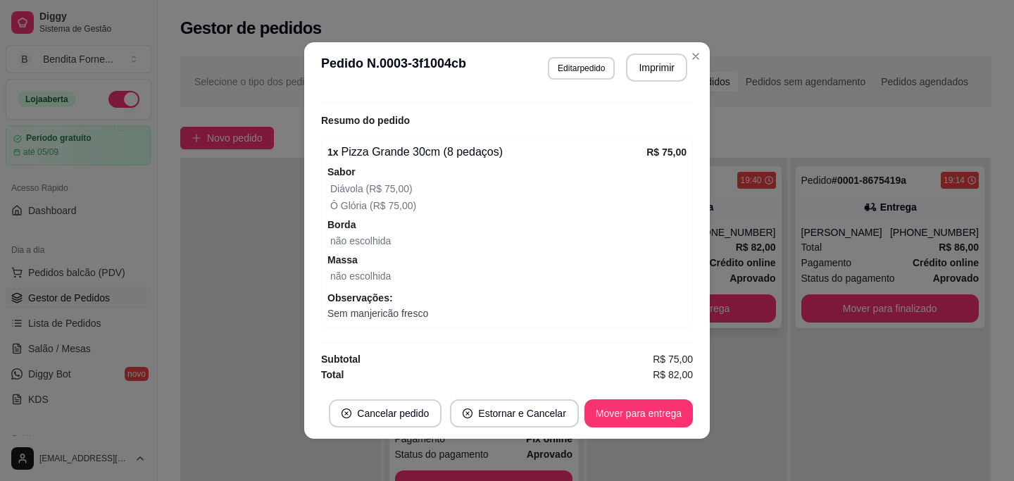
scroll to position [3, 0]
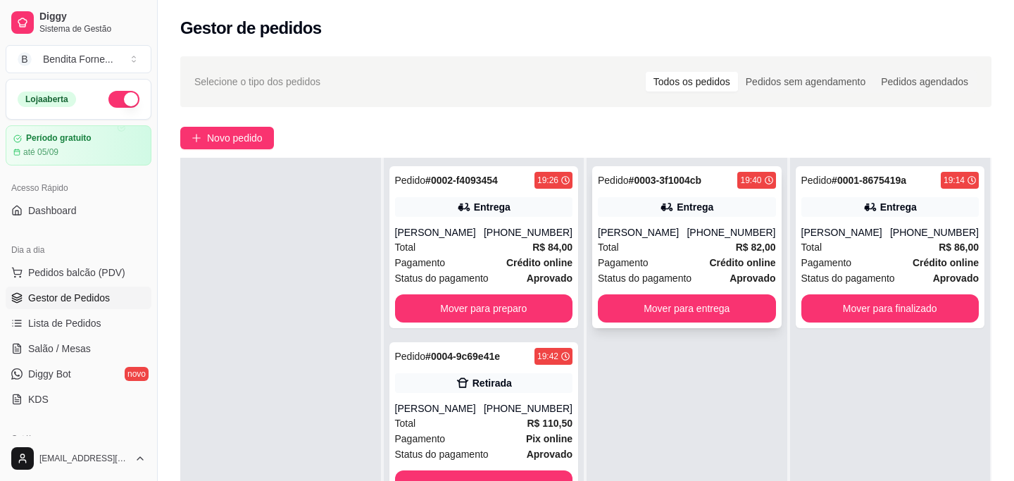
click at [656, 241] on div "Total R$ 82,00" at bounding box center [687, 246] width 178 height 15
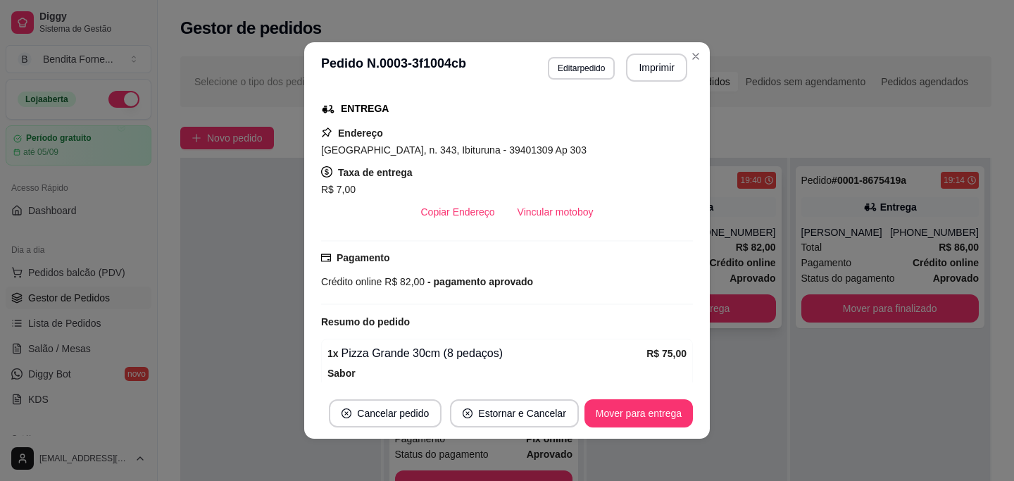
scroll to position [0, 0]
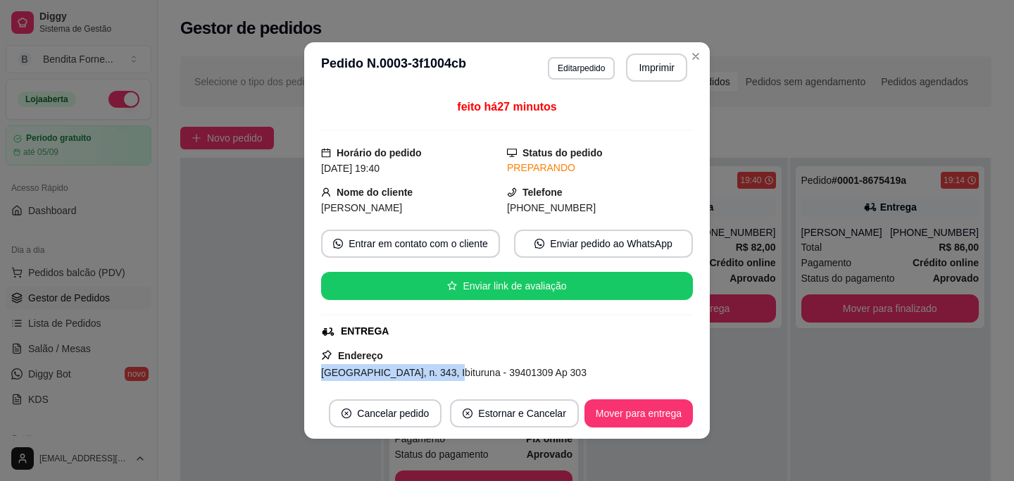
drag, startPoint x: 320, startPoint y: 374, endPoint x: 445, endPoint y: 374, distance: 124.7
click at [445, 374] on div "feito há 27 minutos Horário do pedido [DATE] 19:40 Status do pedido PREPARANDO …" at bounding box center [507, 240] width 406 height 295
copy span "[GEOGRAPHIC_DATA], n. 343, [GEOGRAPHIC_DATA]"
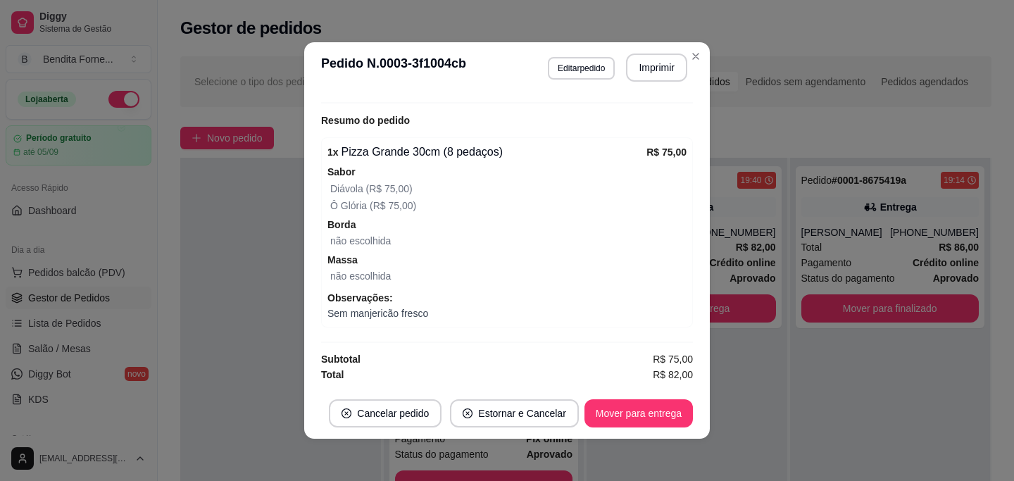
scroll to position [3, 0]
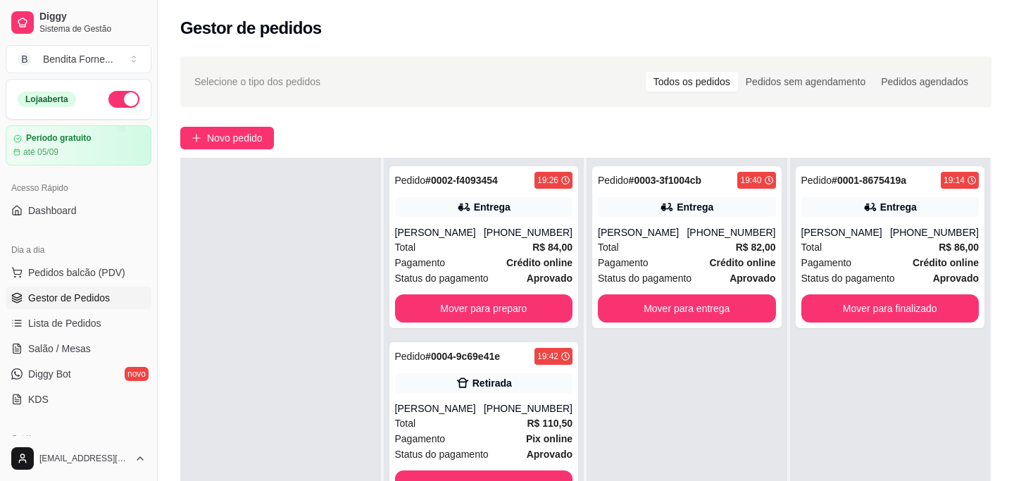
click at [127, 101] on button "button" at bounding box center [123, 99] width 31 height 17
click at [675, 261] on div "Pagamento Crédito online" at bounding box center [687, 262] width 178 height 15
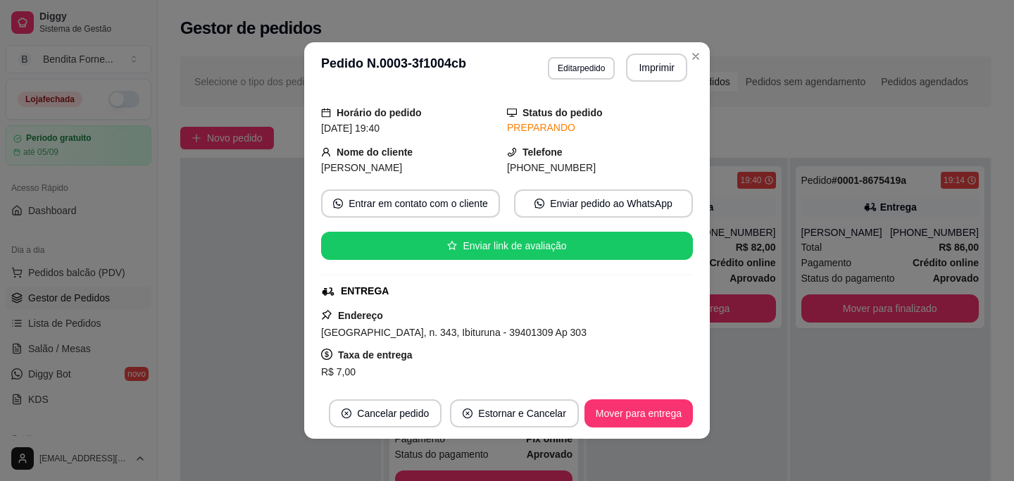
scroll to position [0, 0]
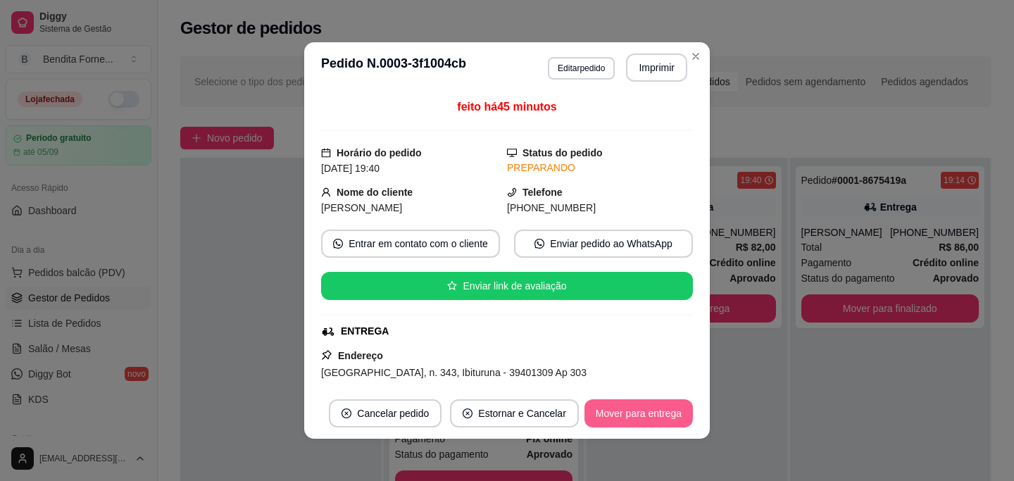
click at [649, 426] on button "Mover para entrega" at bounding box center [639, 413] width 108 height 28
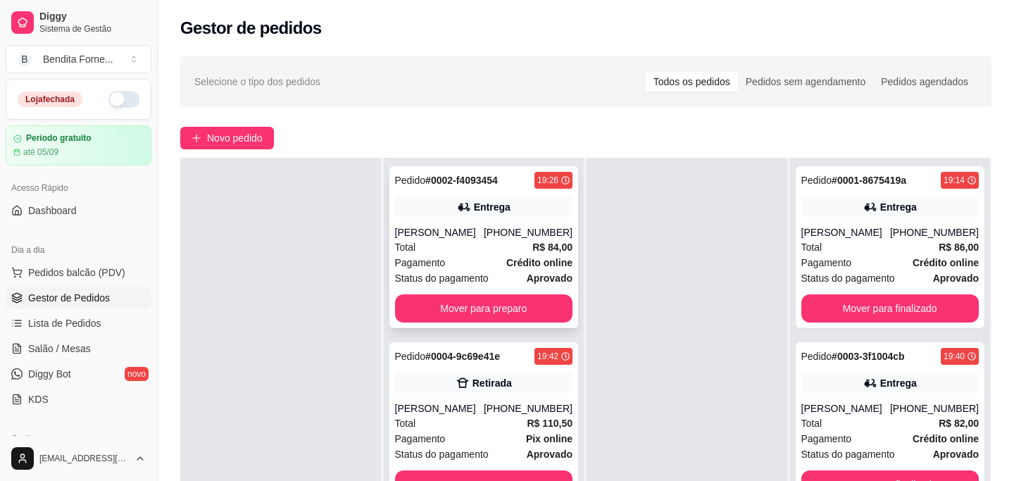
click at [462, 239] on div "[PERSON_NAME]" at bounding box center [439, 232] width 89 height 14
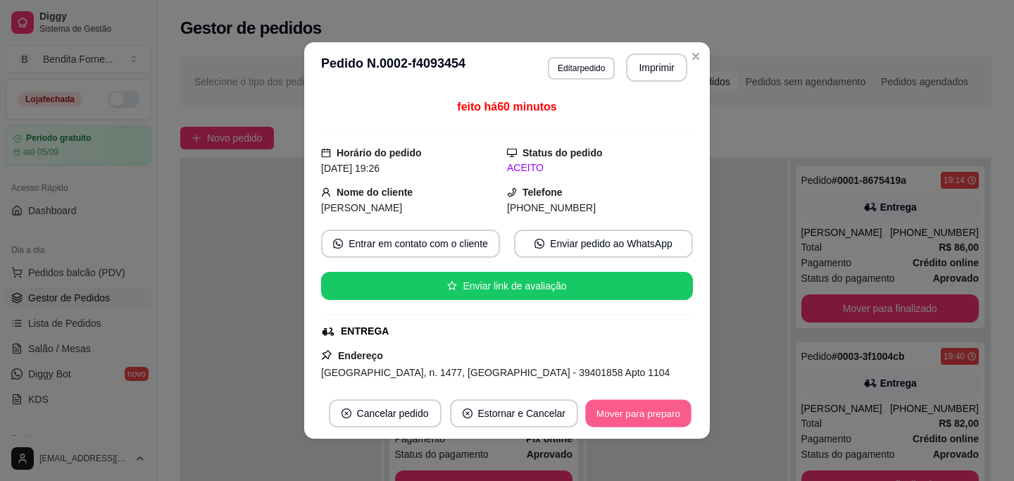
click at [672, 413] on button "Mover para preparo" at bounding box center [638, 413] width 106 height 27
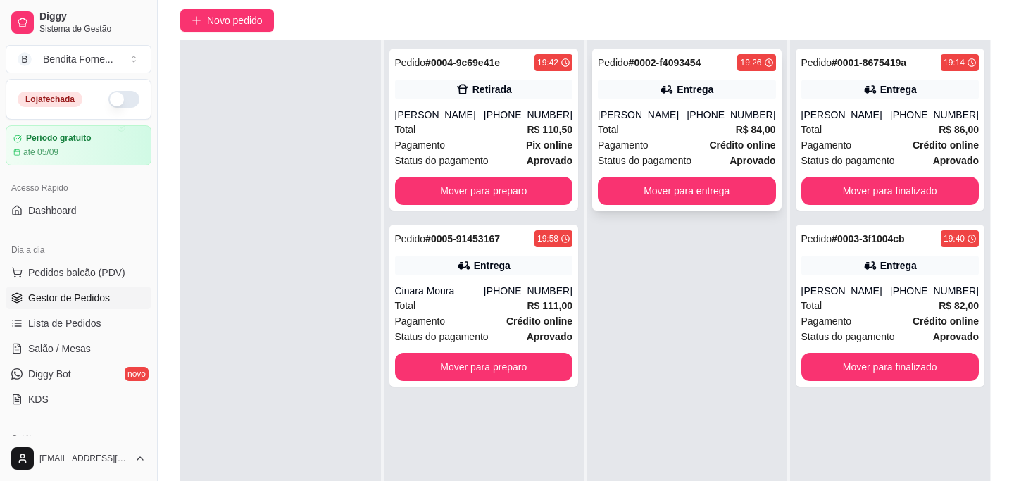
scroll to position [118, 0]
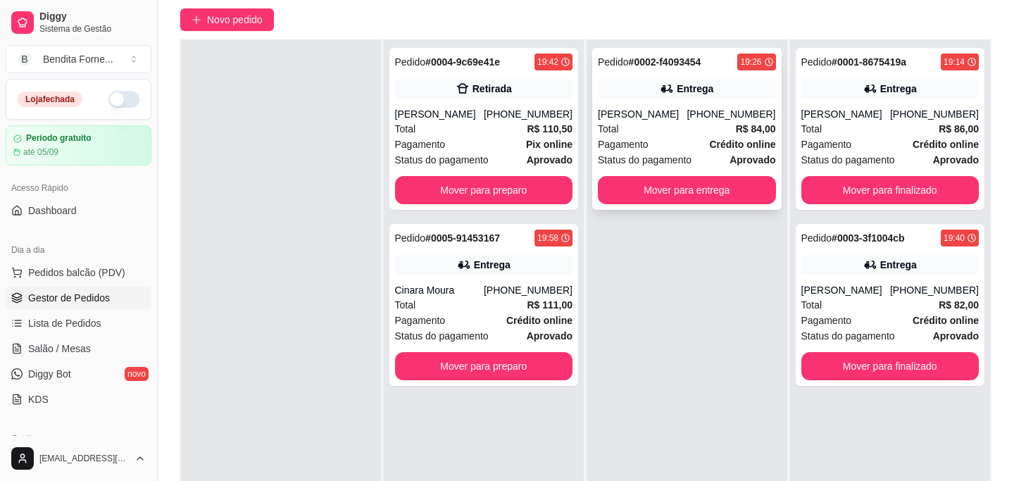
click at [683, 121] on div "[PERSON_NAME]" at bounding box center [642, 114] width 89 height 14
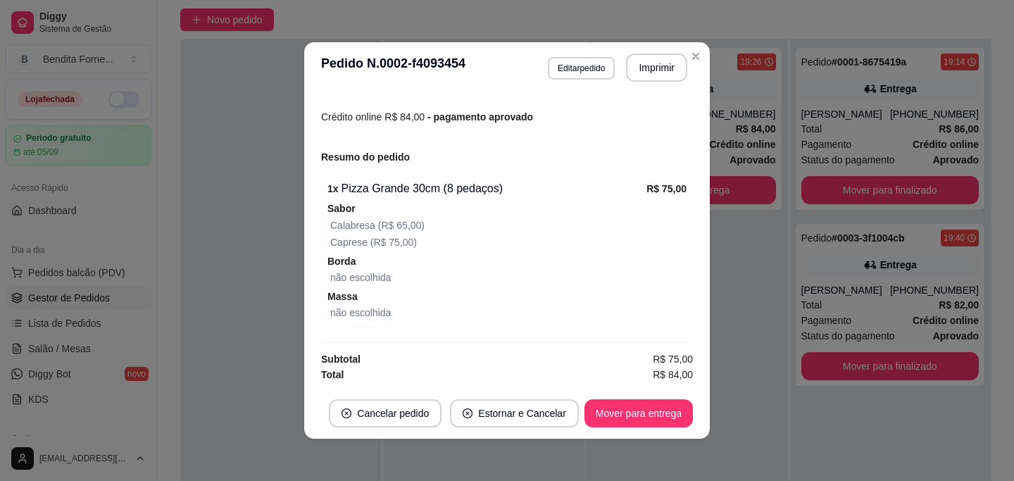
scroll to position [3, 0]
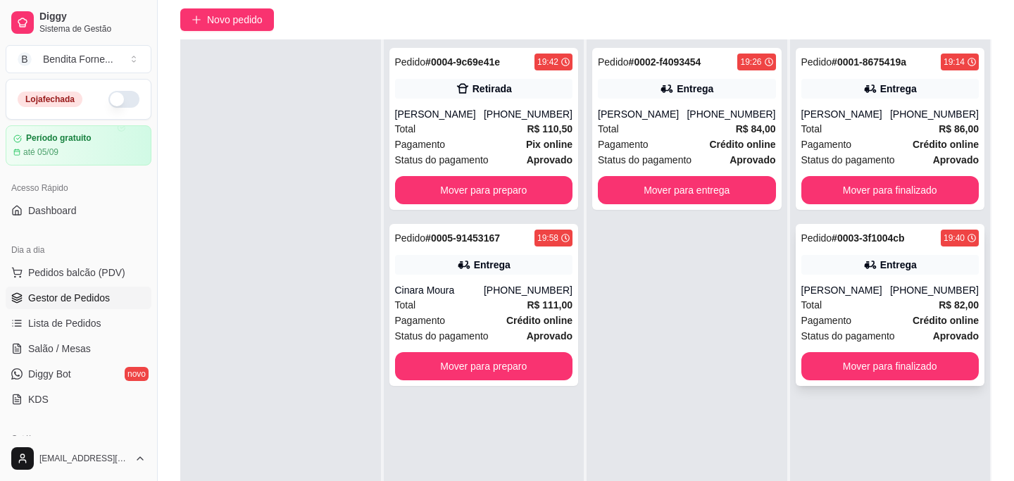
click at [873, 305] on div "Total R$ 82,00" at bounding box center [891, 304] width 178 height 15
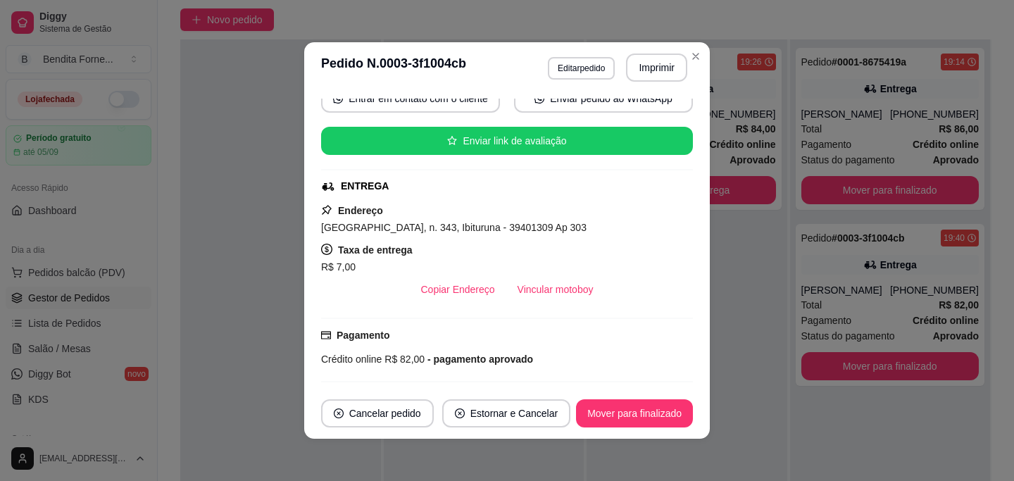
scroll to position [0, 0]
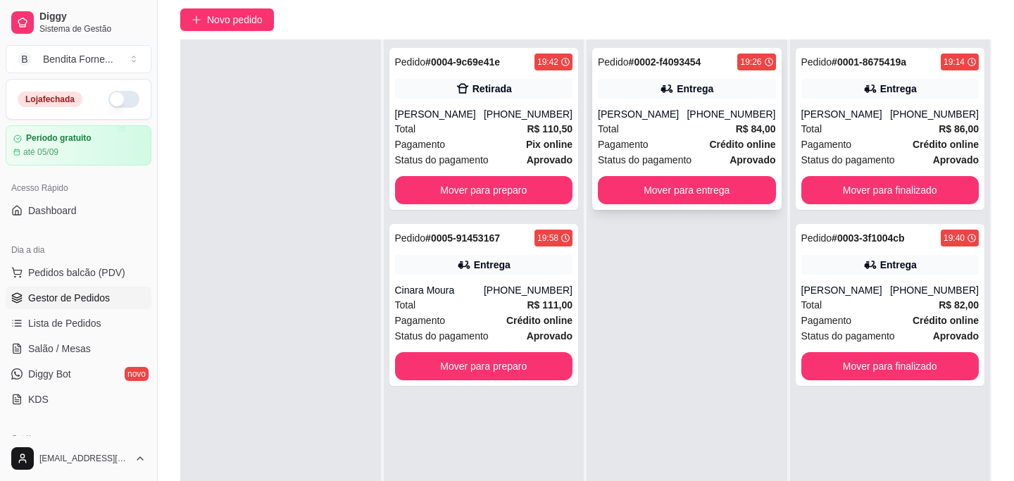
click at [640, 151] on span "Pagamento" at bounding box center [623, 144] width 51 height 15
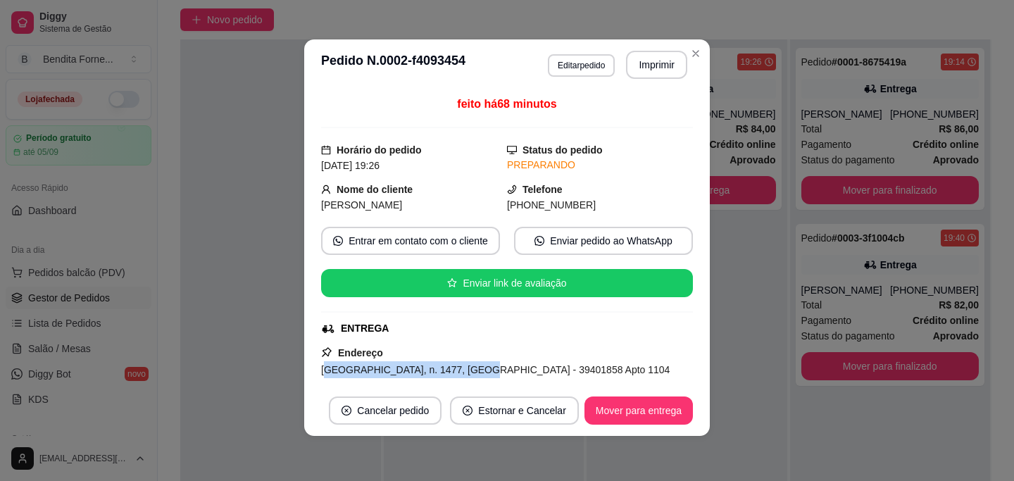
drag, startPoint x: 324, startPoint y: 370, endPoint x: 470, endPoint y: 370, distance: 146.5
click at [470, 370] on span "[GEOGRAPHIC_DATA], n. 1477, [GEOGRAPHIC_DATA] - 39401858 Apto 1104" at bounding box center [495, 369] width 349 height 11
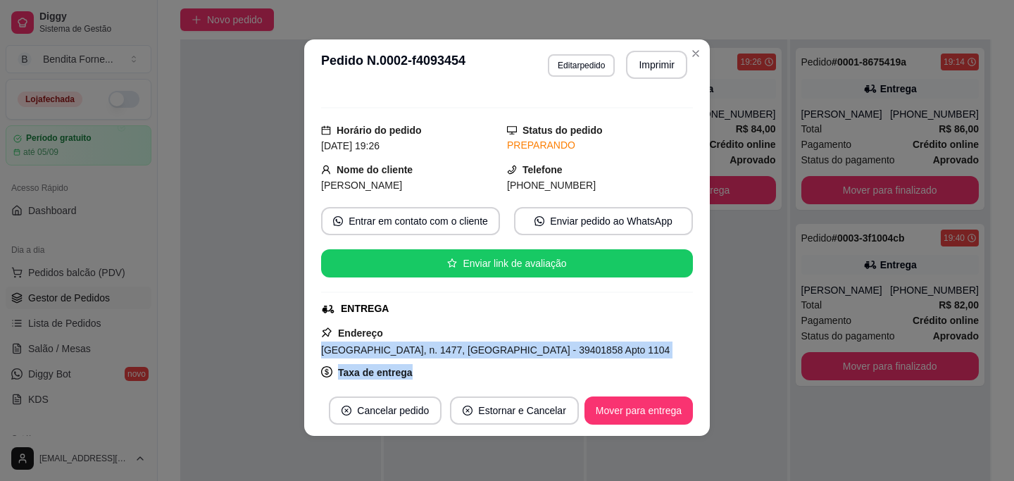
scroll to position [21, 0]
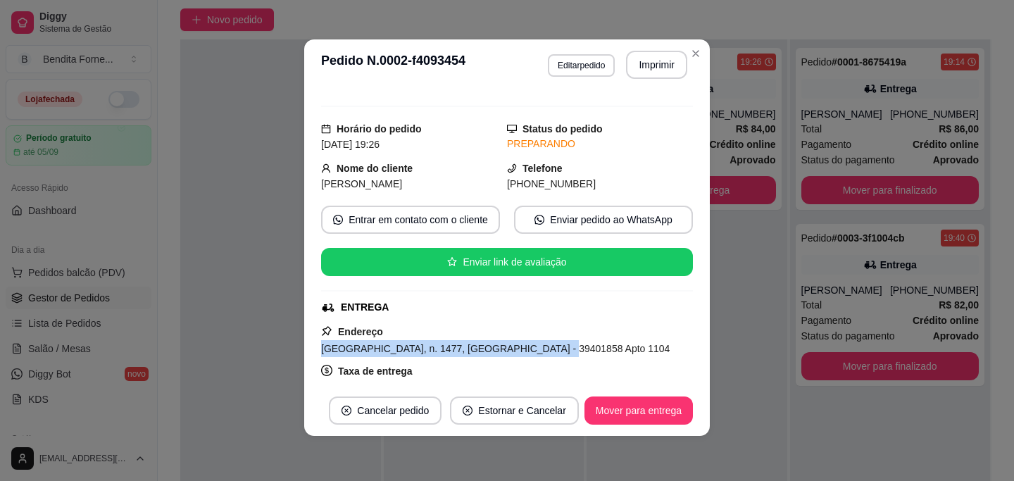
drag, startPoint x: 322, startPoint y: 369, endPoint x: 540, endPoint y: 349, distance: 219.2
click at [540, 349] on span "[GEOGRAPHIC_DATA], n. 1477, [GEOGRAPHIC_DATA] - 39401858 Apto 1104" at bounding box center [495, 348] width 349 height 11
copy span "[GEOGRAPHIC_DATA], n. 1477, [GEOGRAPHIC_DATA]"
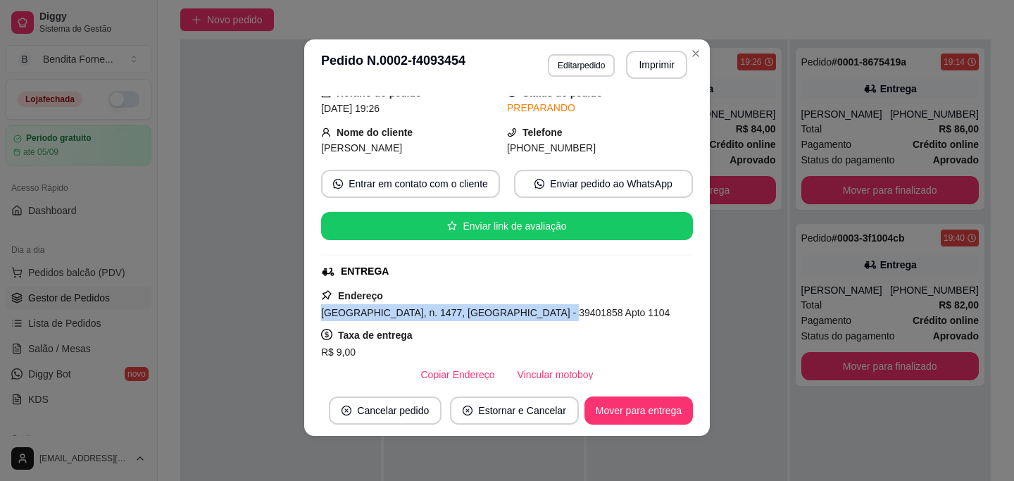
scroll to position [0, 0]
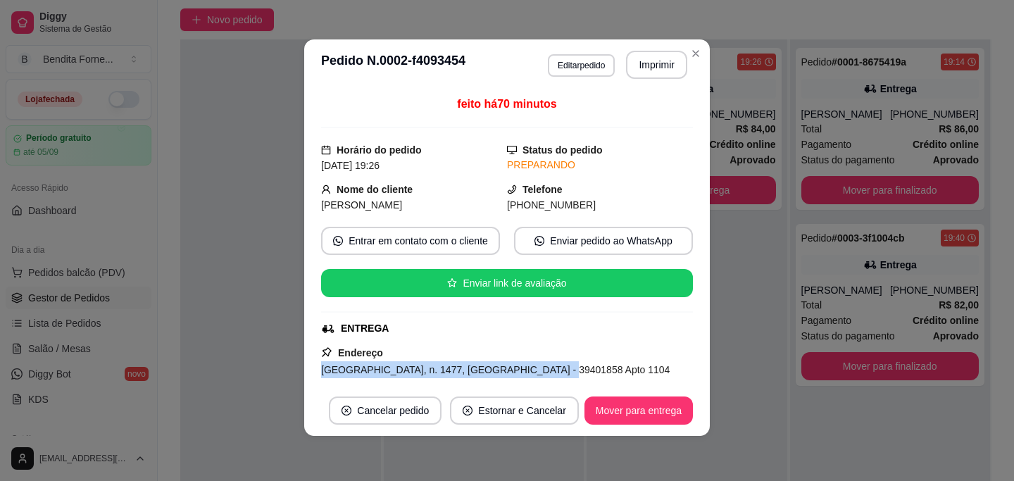
copy span "[GEOGRAPHIC_DATA], n. 1477, [GEOGRAPHIC_DATA]"
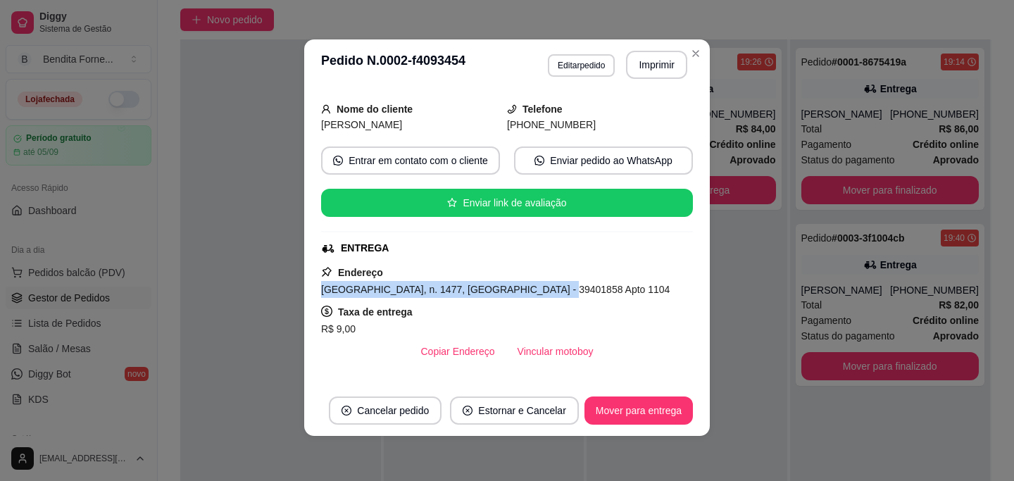
scroll to position [75, 0]
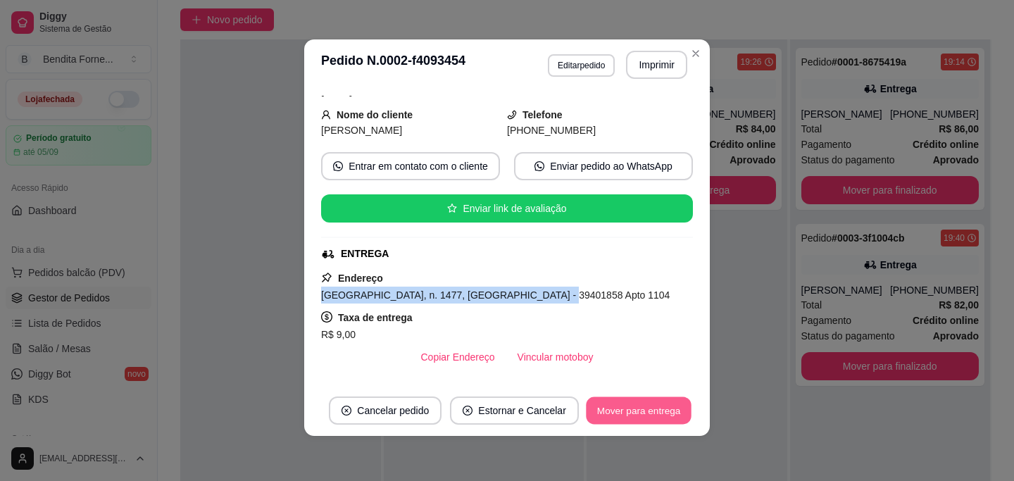
click at [627, 417] on button "Mover para entrega" at bounding box center [639, 410] width 106 height 27
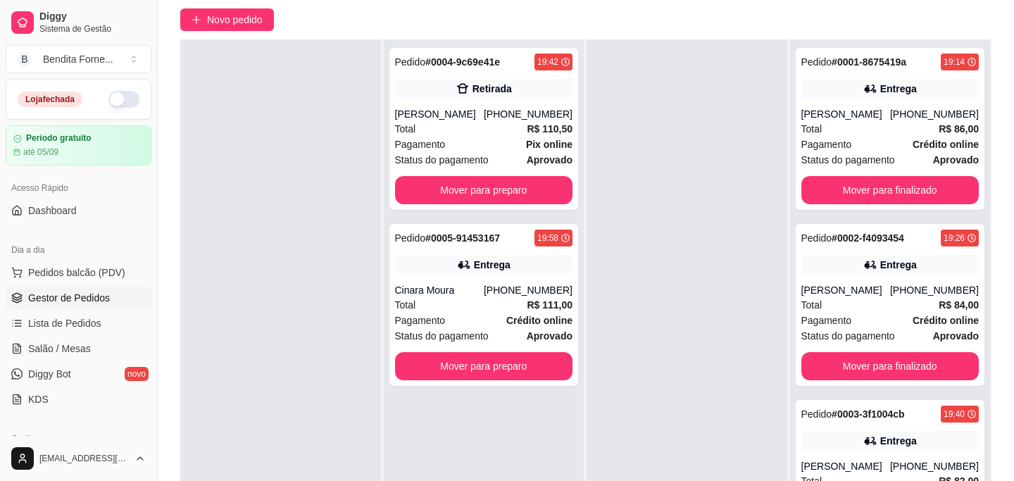
scroll to position [0, 0]
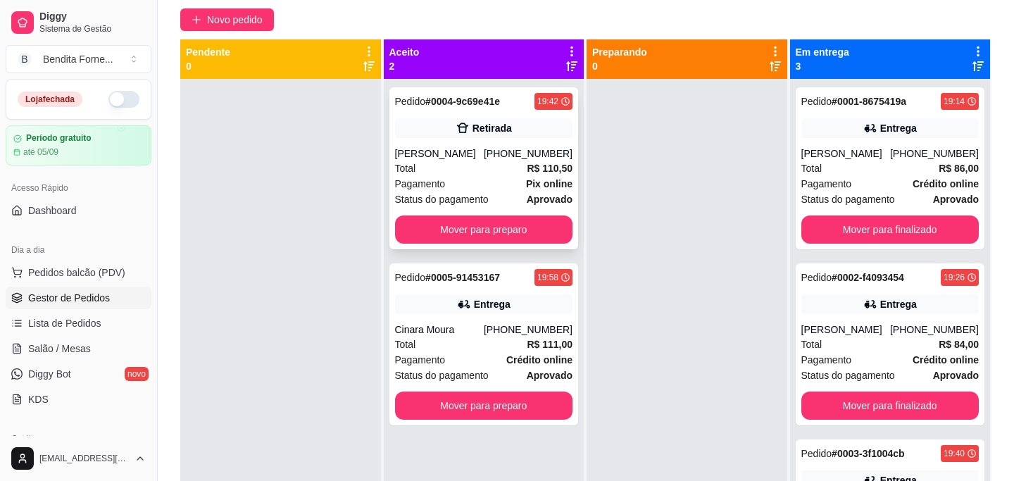
click at [482, 173] on div "Total R$ 110,50" at bounding box center [484, 168] width 178 height 15
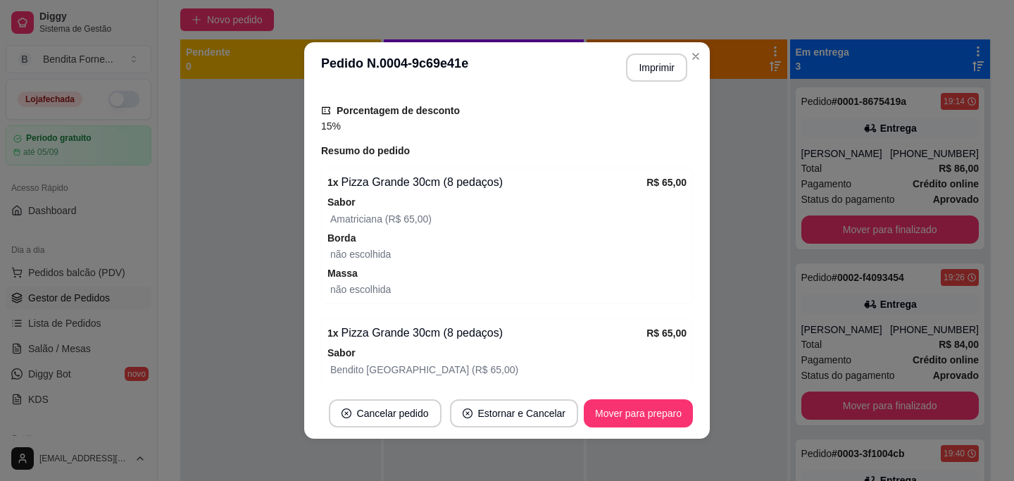
scroll to position [361, 0]
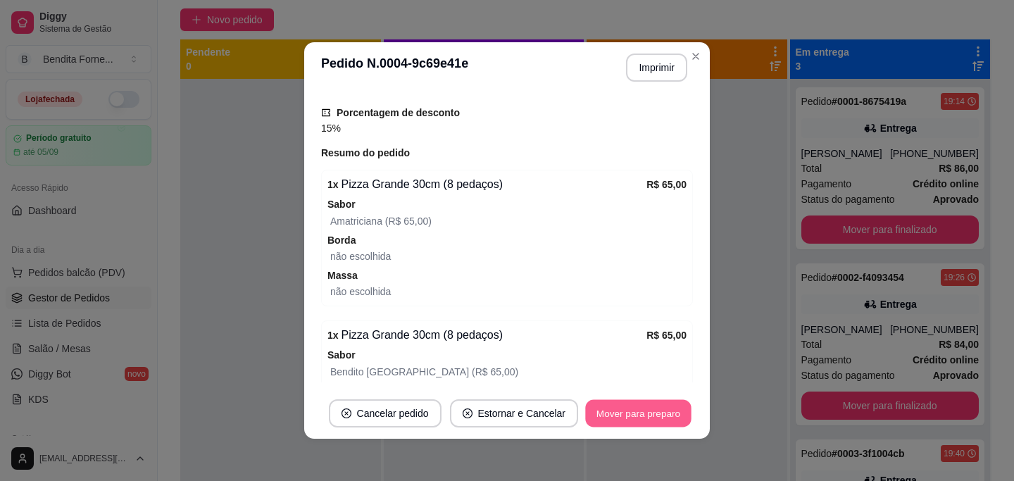
click at [657, 418] on button "Mover para preparo" at bounding box center [638, 413] width 106 height 27
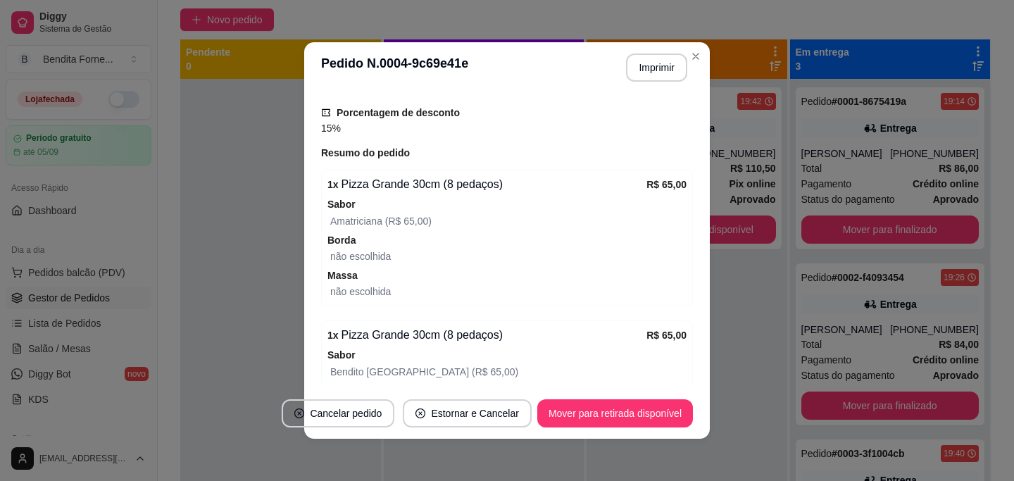
click at [701, 304] on div "feito há 59 minutos Horário do pedido [DATE] 19:42 Status do pedido PREPARANDO …" at bounding box center [507, 240] width 406 height 295
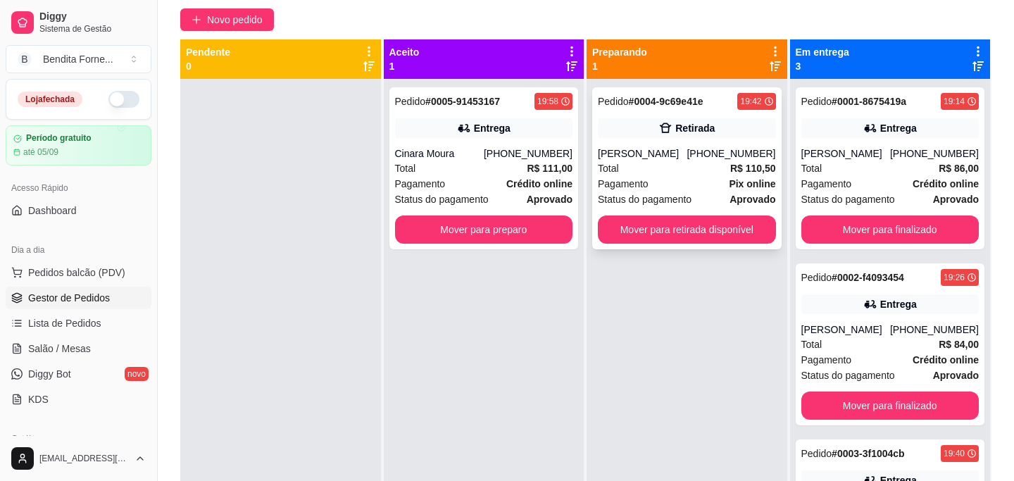
click at [684, 178] on div "Pagamento Pix online" at bounding box center [687, 183] width 178 height 15
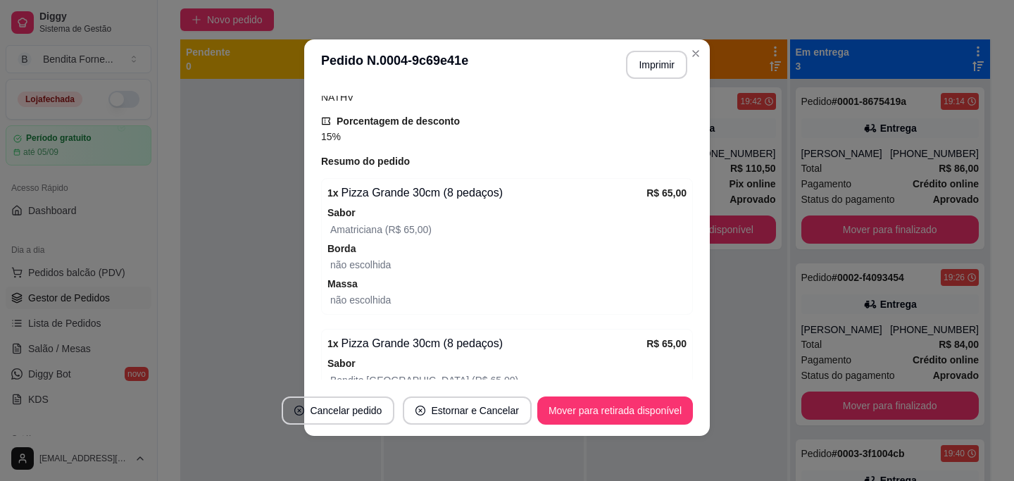
scroll to position [348, 0]
click at [656, 411] on button "Mover para retirada disponível" at bounding box center [615, 411] width 156 height 28
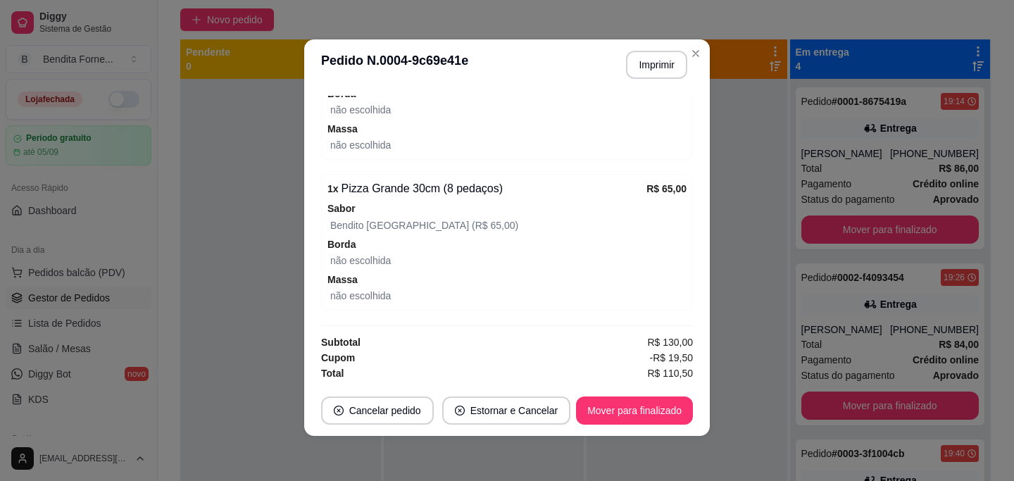
scroll to position [506, 0]
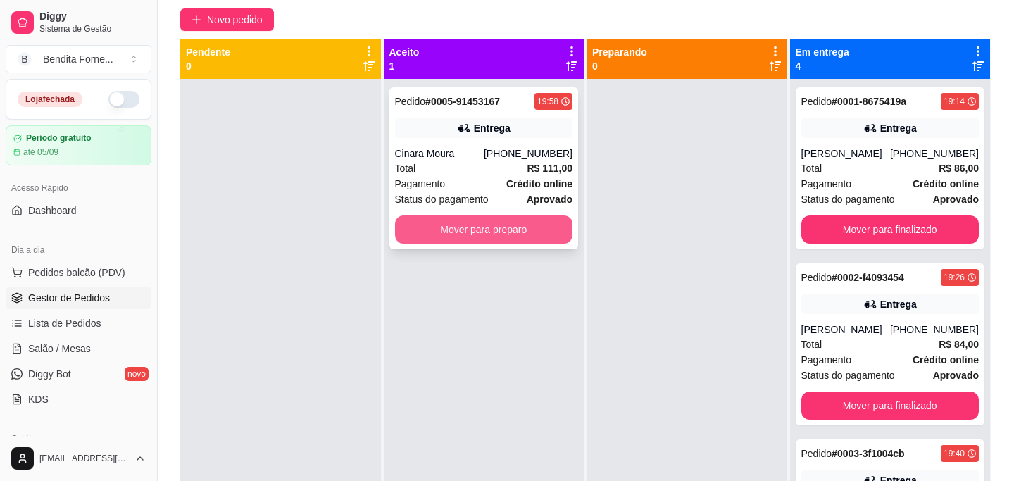
click at [501, 230] on button "Mover para preparo" at bounding box center [484, 230] width 178 height 28
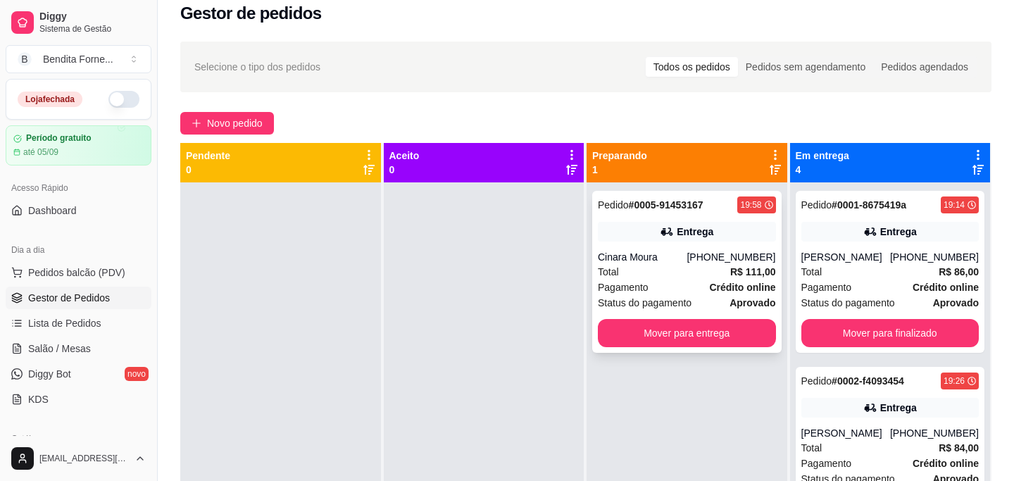
scroll to position [13, 0]
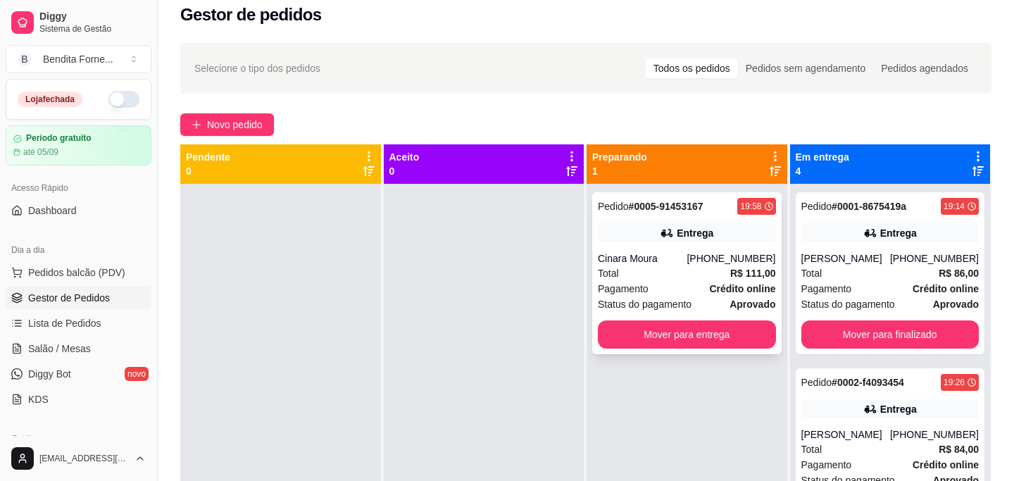
click at [673, 276] on div "Total R$ 111,00" at bounding box center [687, 273] width 178 height 15
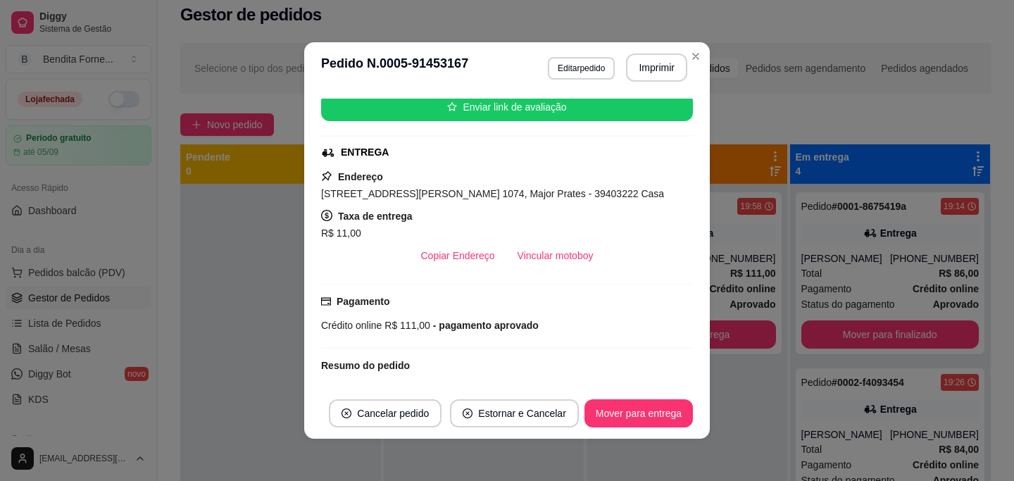
scroll to position [163, 0]
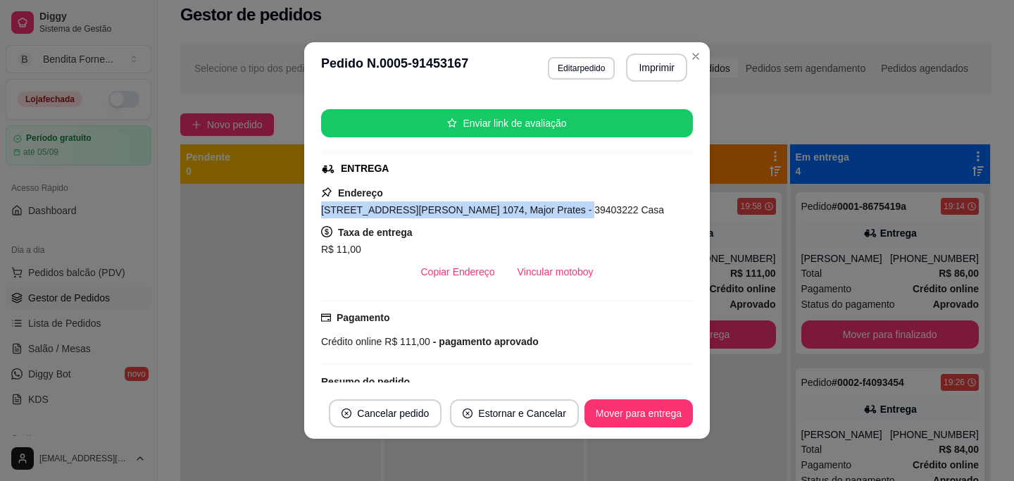
drag, startPoint x: 323, startPoint y: 209, endPoint x: 551, endPoint y: 216, distance: 229.0
click at [551, 216] on span "[STREET_ADDRESS][PERSON_NAME] 1074, Major Prates - 39403222 Casa" at bounding box center [492, 209] width 343 height 11
copy span "[STREET_ADDRESS][PERSON_NAME] 1074, Major Prates"
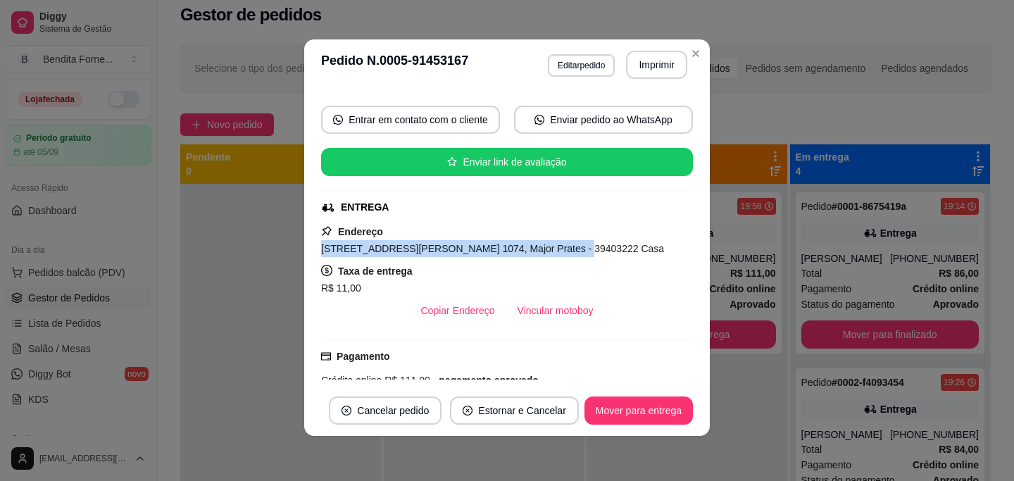
scroll to position [141, 0]
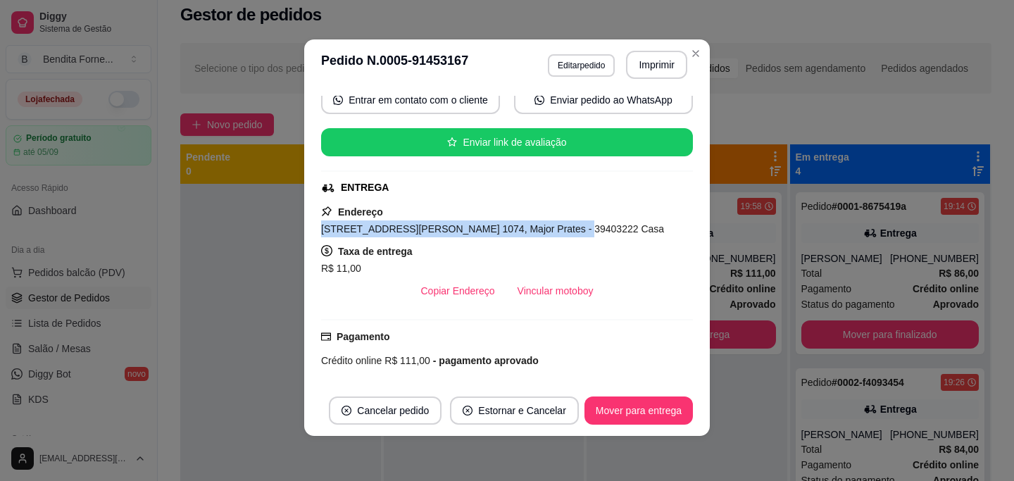
copy span "[STREET_ADDRESS][PERSON_NAME] 1074, Major Prates"
